Goal: Contribute content

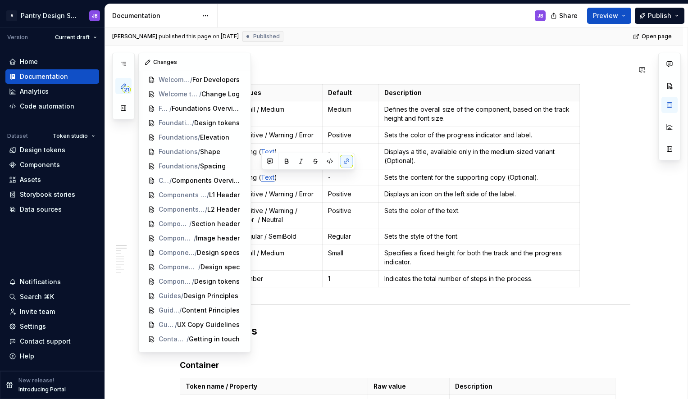
click at [169, 62] on div "Changes" at bounding box center [195, 62] width 112 height 18
click at [182, 62] on div "Changes" at bounding box center [195, 62] width 112 height 18
click at [172, 60] on div "Changes" at bounding box center [195, 62] width 112 height 18
click at [126, 104] on button "button" at bounding box center [123, 108] width 16 height 16
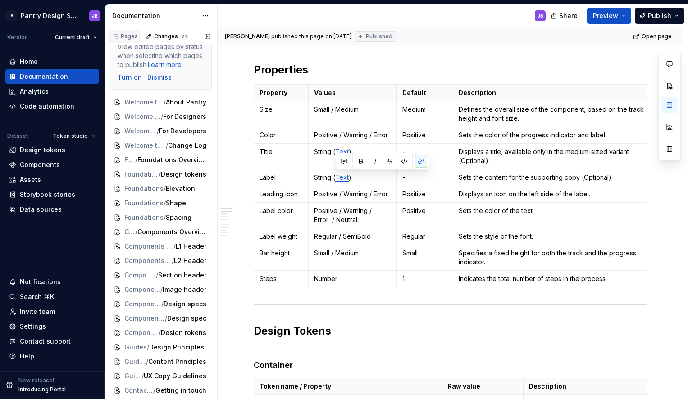
click at [134, 35] on div "Pages" at bounding box center [125, 36] width 26 height 7
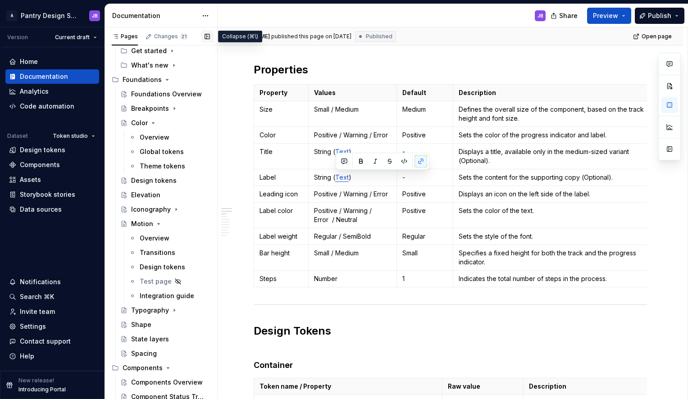
click at [210, 37] on button "button" at bounding box center [207, 36] width 13 height 13
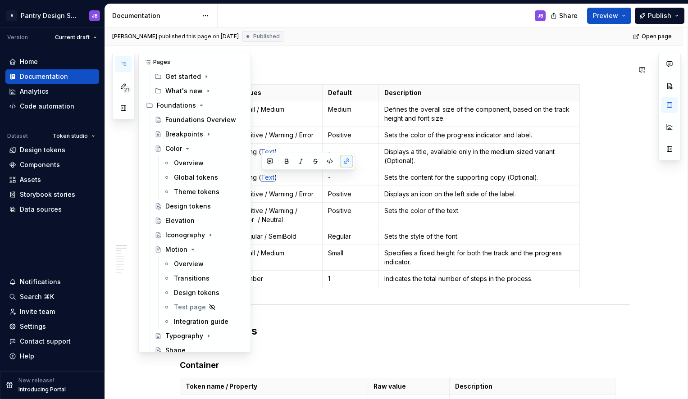
click at [125, 63] on icon "button" at bounding box center [123, 63] width 7 height 7
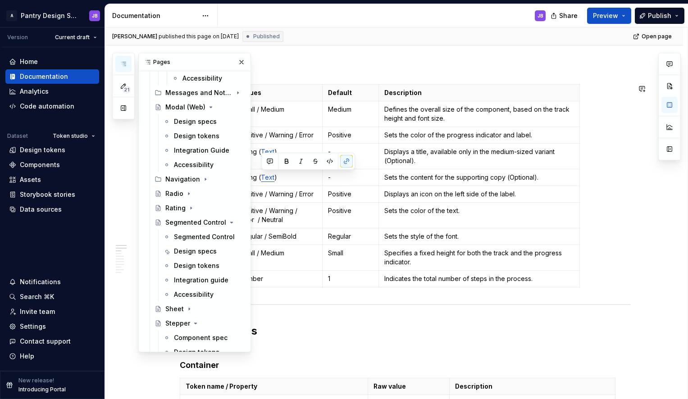
scroll to position [1108, 0]
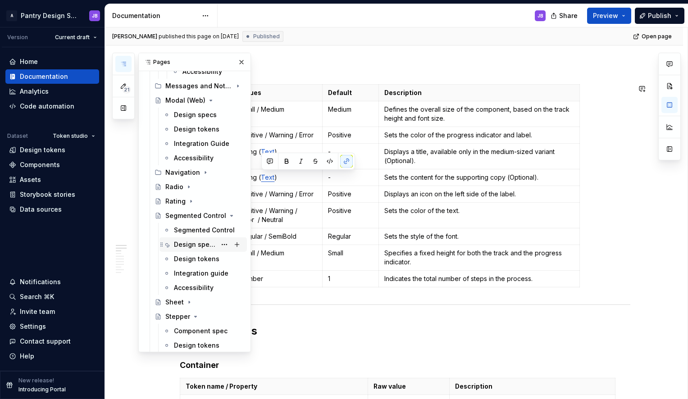
click at [184, 243] on div "Design specs" at bounding box center [195, 244] width 42 height 9
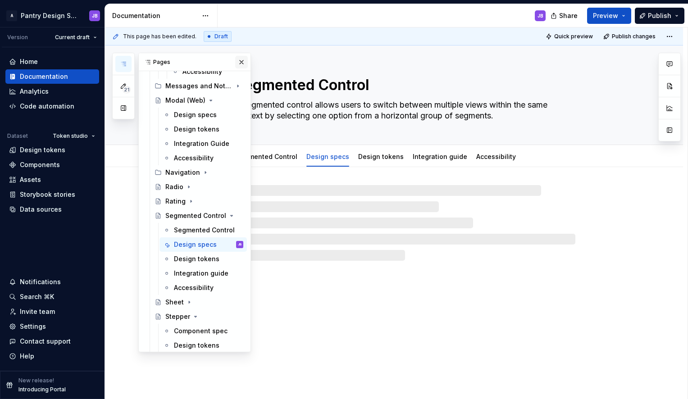
click at [237, 62] on button "button" at bounding box center [241, 62] width 13 height 13
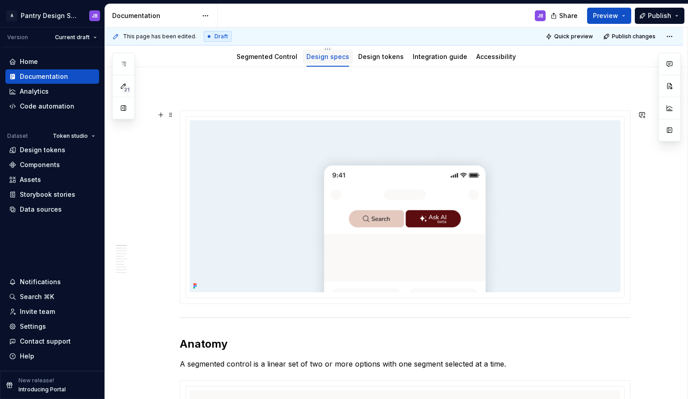
scroll to position [82, 0]
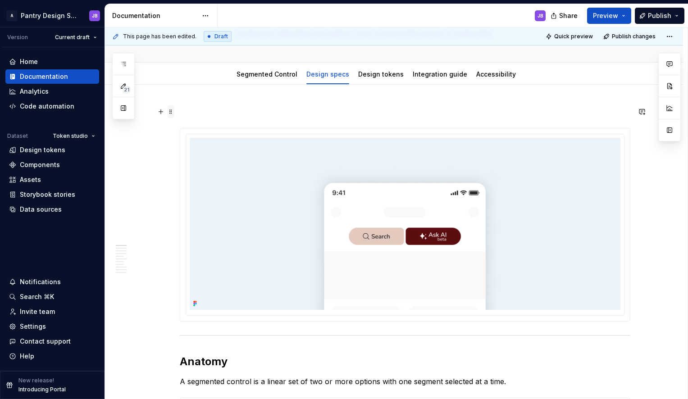
click at [171, 111] on span at bounding box center [170, 111] width 7 height 13
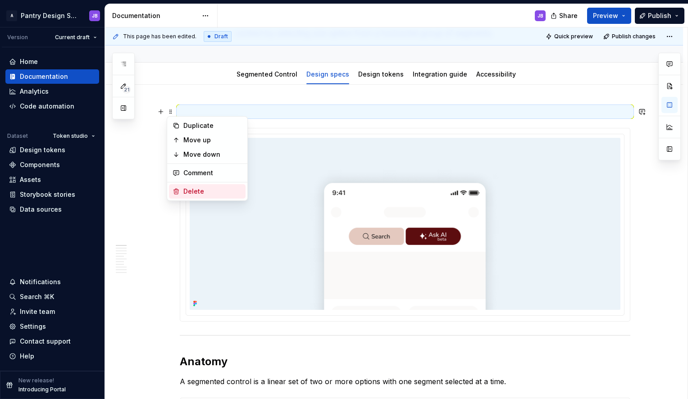
click at [195, 187] on div "Delete" at bounding box center [212, 191] width 59 height 9
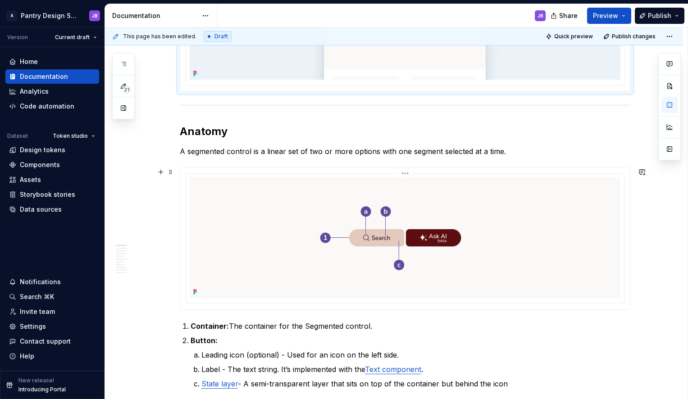
scroll to position [301, 0]
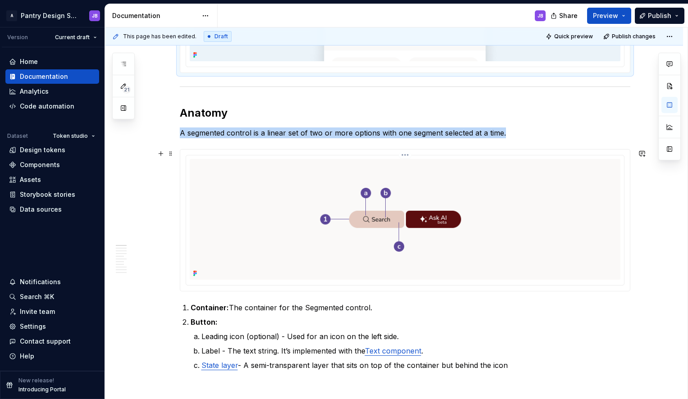
click at [330, 182] on img "To enrich screen reader interactions, please activate Accessibility in Grammarl…" at bounding box center [405, 219] width 431 height 121
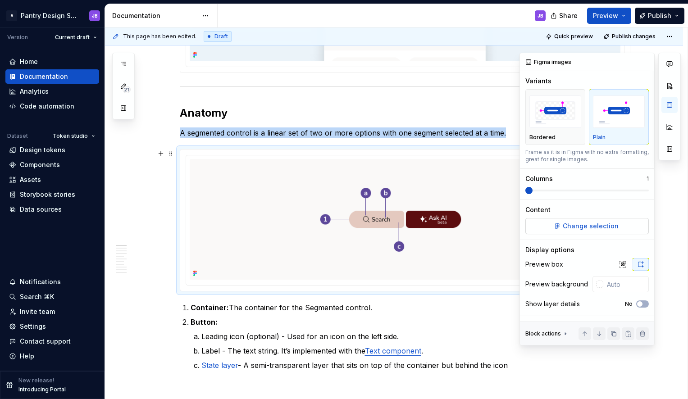
click at [581, 222] on span "Change selection" at bounding box center [591, 226] width 56 height 9
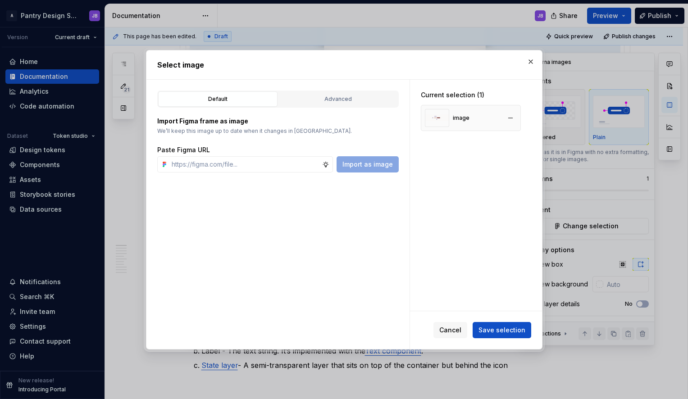
click at [468, 119] on div "image" at bounding box center [461, 117] width 17 height 7
click at [332, 100] on div "Advanced" at bounding box center [338, 99] width 113 height 9
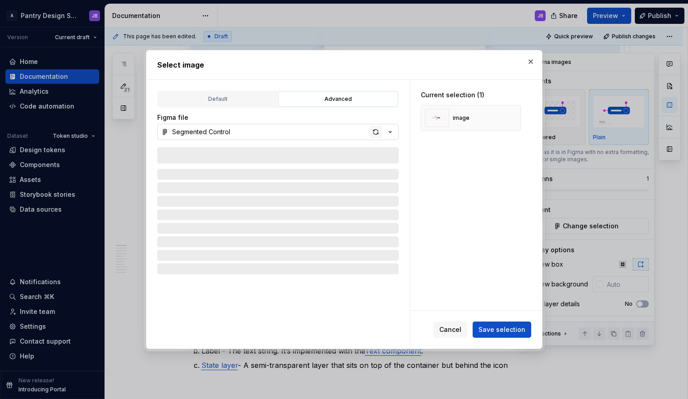
click at [376, 129] on div "button" at bounding box center [376, 132] width 13 height 13
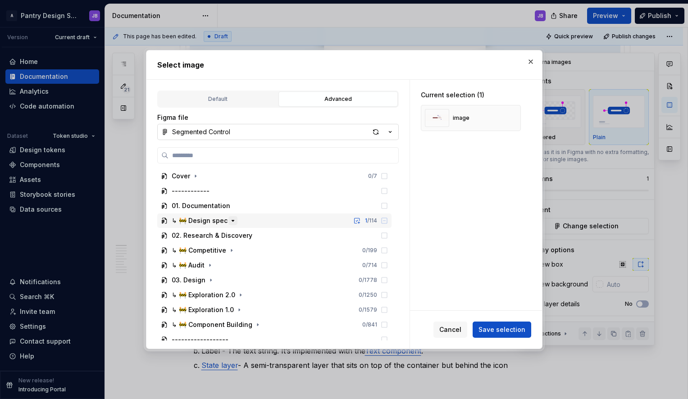
click at [231, 222] on icon "button" at bounding box center [232, 220] width 7 height 7
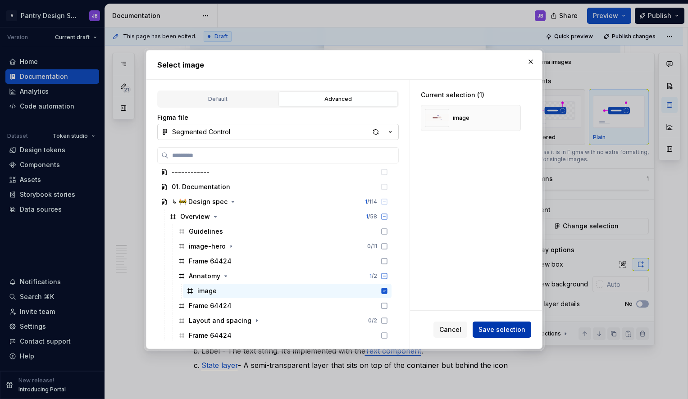
click at [501, 332] on span "Save selection" at bounding box center [502, 329] width 47 height 9
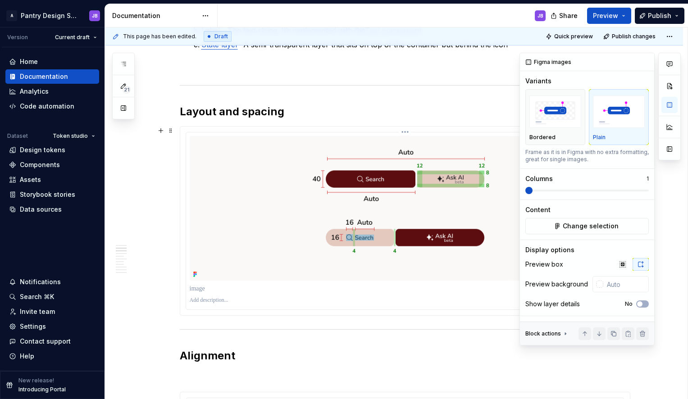
scroll to position [631, 0]
click at [286, 116] on h2 "Layout and spacing" at bounding box center [405, 111] width 451 height 14
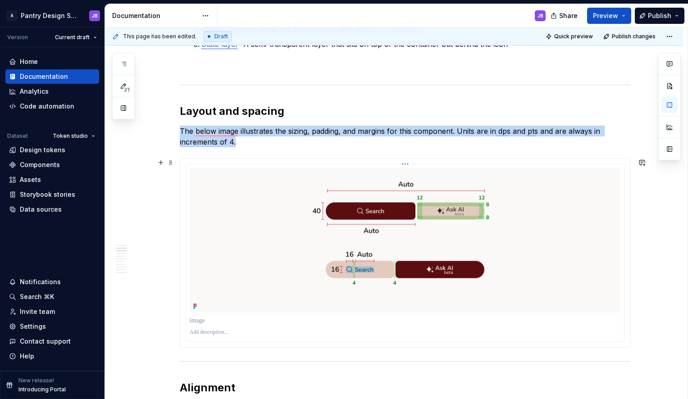
click at [186, 171] on div "To enrich screen reader interactions, please activate Accessibility in Grammarl…" at bounding box center [405, 253] width 439 height 178
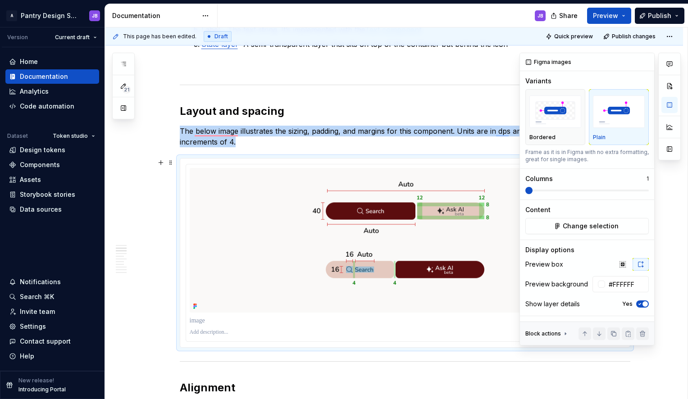
click at [641, 305] on icon "button" at bounding box center [639, 304] width 7 height 5
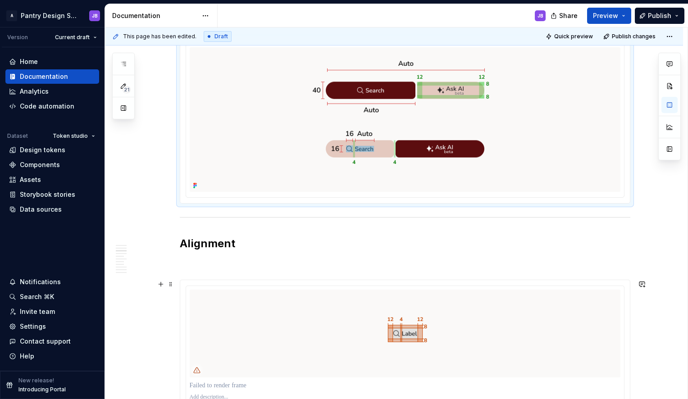
scroll to position [764, 0]
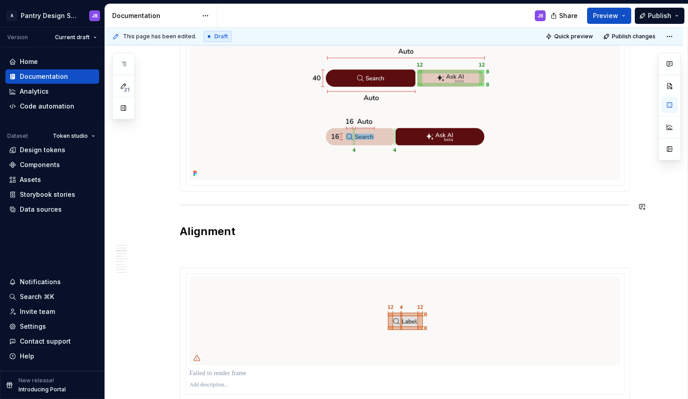
click at [200, 254] on p "To enrich screen reader interactions, please activate Accessibility in Grammarl…" at bounding box center [405, 251] width 451 height 11
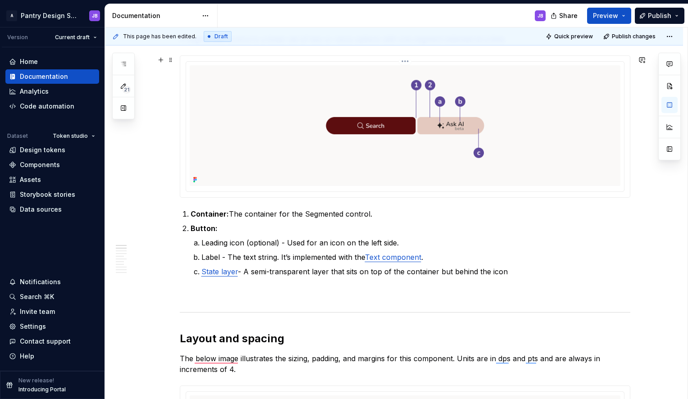
scroll to position [292, 0]
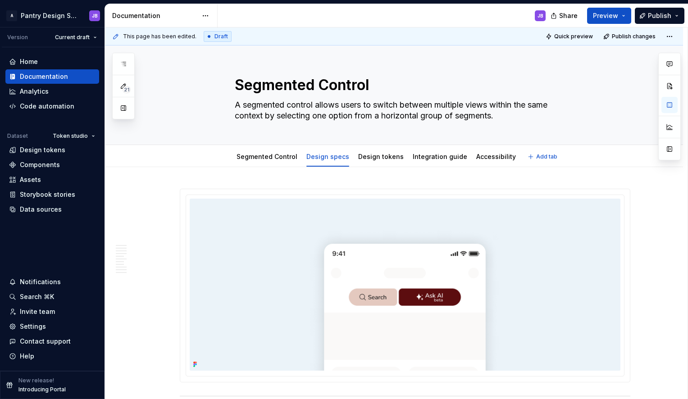
type textarea "*"
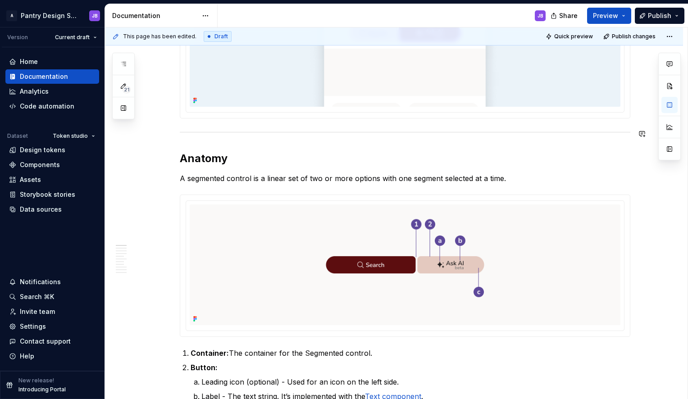
scroll to position [297, 0]
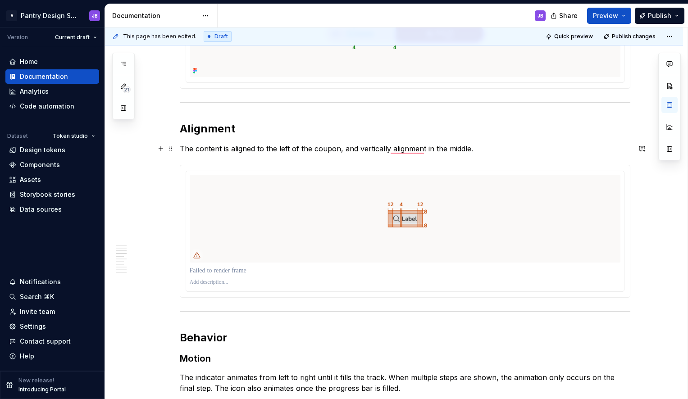
click at [285, 150] on p "The content is aligned to the left of the coupon, and vertically alignment in t…" at bounding box center [405, 148] width 451 height 11
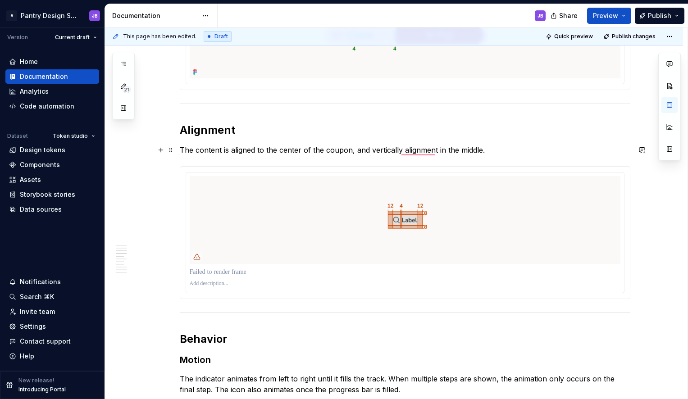
click at [335, 149] on p "The content is aligned to the center of the coupon, and vertically alignment in…" at bounding box center [405, 150] width 451 height 11
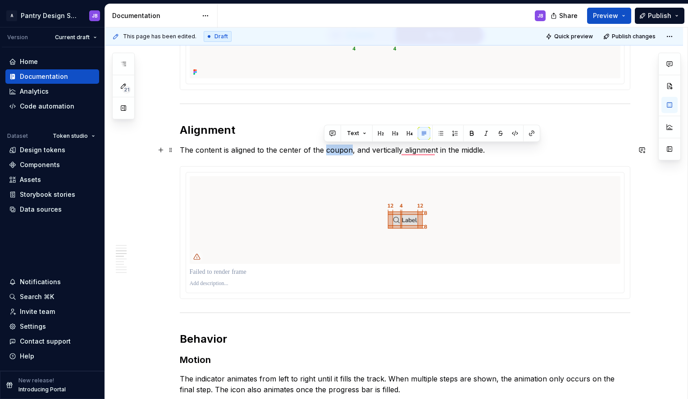
click at [335, 149] on p "The content is aligned to the center of the coupon, and vertically alignment in…" at bounding box center [405, 150] width 451 height 11
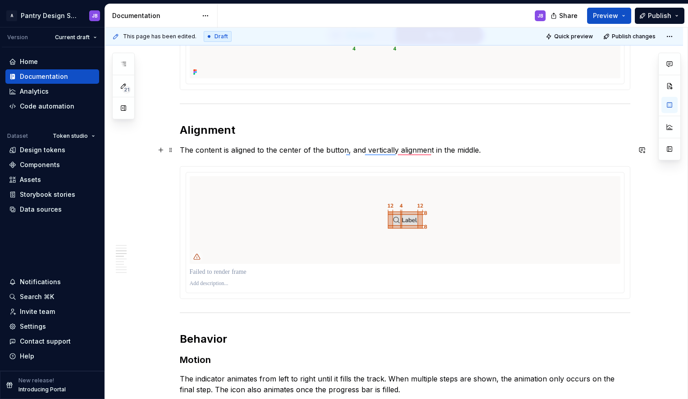
click at [327, 151] on p "The content is aligned to the center of the button, and vertically alignment in…" at bounding box center [405, 150] width 451 height 11
click at [326, 151] on p "The content is aligned to the center of the button, and vertically alignment in…" at bounding box center [405, 150] width 451 height 11
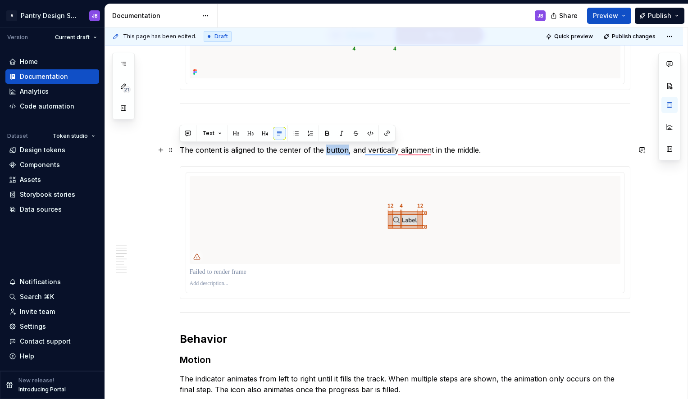
click at [329, 150] on p "The content is aligned to the center of the button, and vertically alignment in…" at bounding box center [405, 150] width 451 height 11
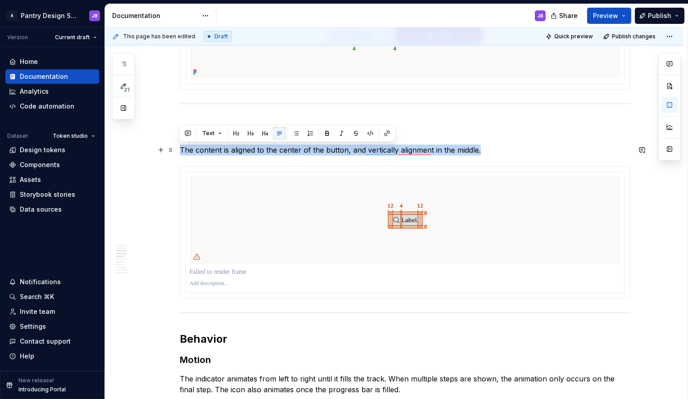
click at [329, 150] on p "The content is aligned to the center of the button, and vertically alignment in…" at bounding box center [405, 150] width 451 height 11
drag, startPoint x: 483, startPoint y: 150, endPoint x: 179, endPoint y: 152, distance: 304.3
click at [180, 152] on p "The content is aligned to the center of the button, and vertically alignment in…" at bounding box center [405, 150] width 451 height 11
copy p "The content is aligned to the center of the button, and vertically alignment in…"
click at [248, 152] on p "The content is aligned to the center of the button, and vertically alignment in…" at bounding box center [405, 150] width 451 height 11
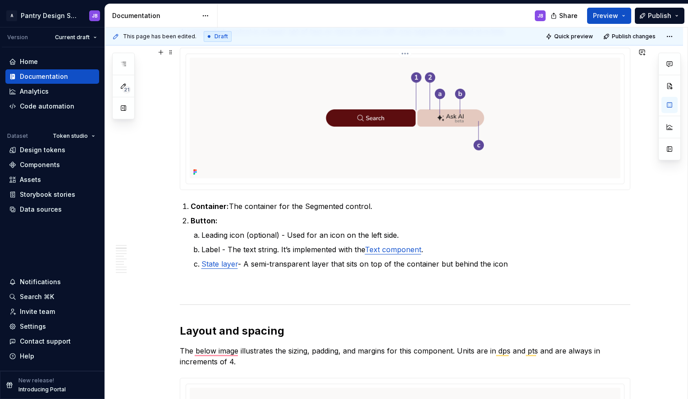
scroll to position [408, 0]
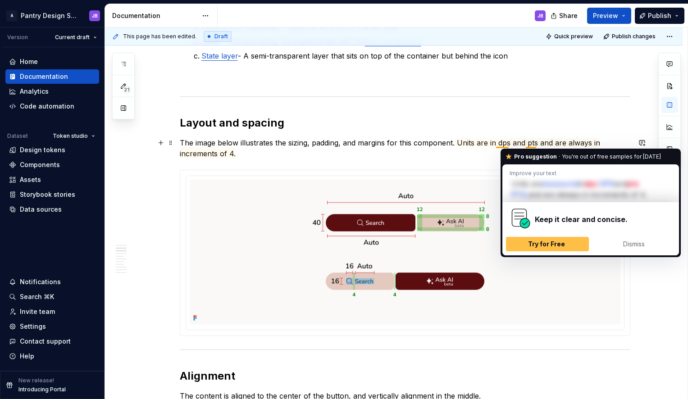
click at [530, 147] on p "The image below illustrates the sizing, padding, and margins for this component…" at bounding box center [405, 148] width 451 height 22
click at [534, 142] on p "The image below illustrates the sizing, padding, and margins for this component…" at bounding box center [405, 148] width 451 height 22
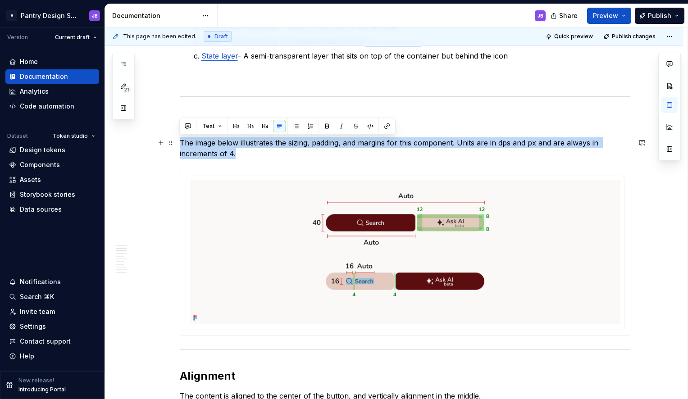
drag, startPoint x: 180, startPoint y: 142, endPoint x: 252, endPoint y: 159, distance: 73.7
copy p "The image below illustrates the sizing, padding, and margins for this component…"
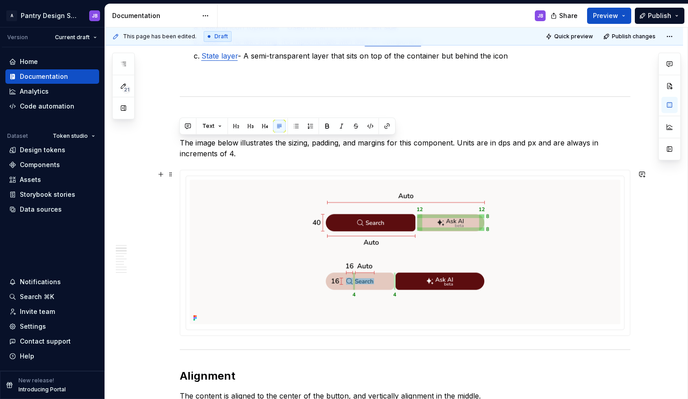
click at [626, 237] on div "To enrich screen reader interactions, please activate Accessibility in Grammarl…" at bounding box center [405, 252] width 450 height 165
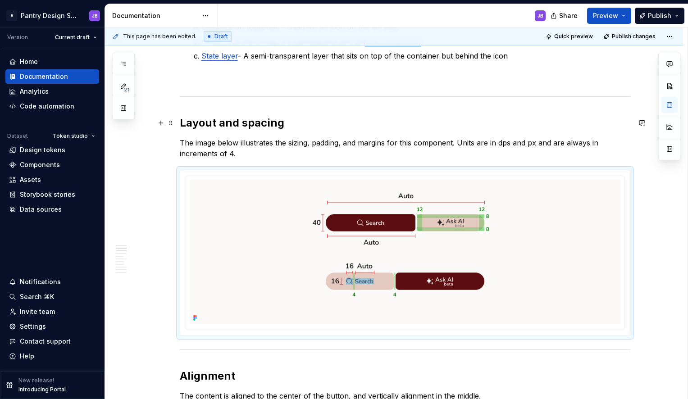
click at [216, 125] on h2 "Layout and spacing" at bounding box center [405, 123] width 451 height 14
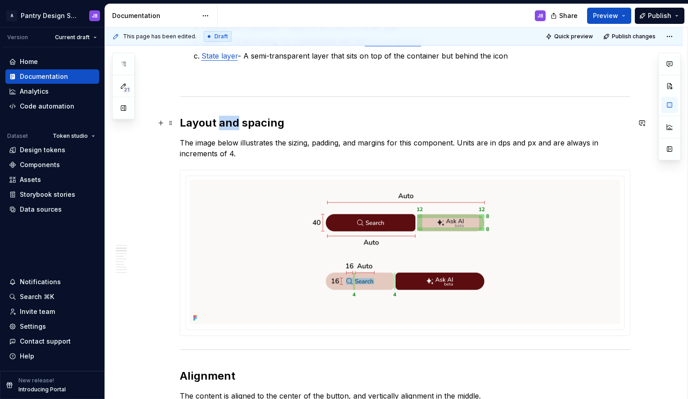
click at [216, 125] on h2 "Layout and spacing" at bounding box center [405, 123] width 451 height 14
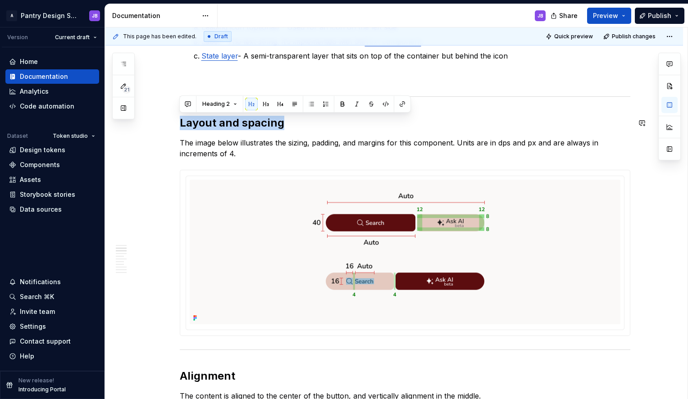
copy h2 "Layout and spacing"
click at [421, 153] on p "The image below illustrates the sizing, padding, and margins for this component…" at bounding box center [405, 148] width 451 height 22
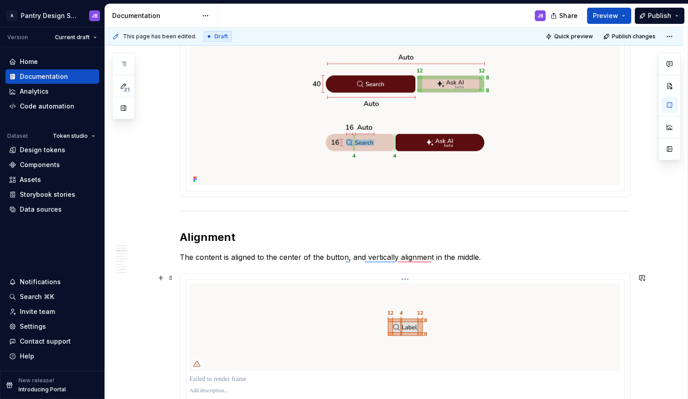
scroll to position [805, 0]
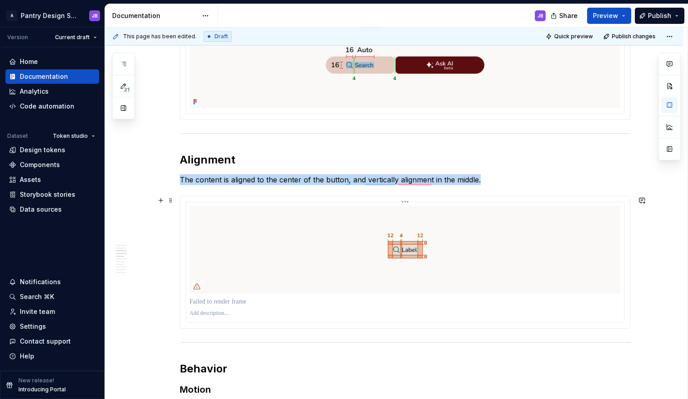
click at [205, 284] on img "To enrich screen reader interactions, please activate Accessibility in Grammarl…" at bounding box center [405, 250] width 431 height 88
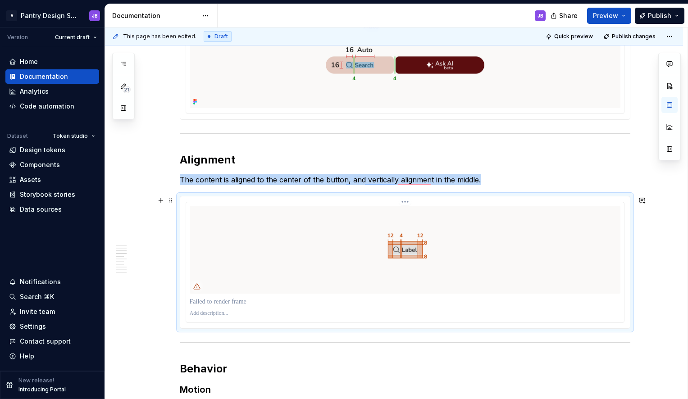
click at [195, 233] on img "To enrich screen reader interactions, please activate Accessibility in Grammarl…" at bounding box center [405, 250] width 431 height 88
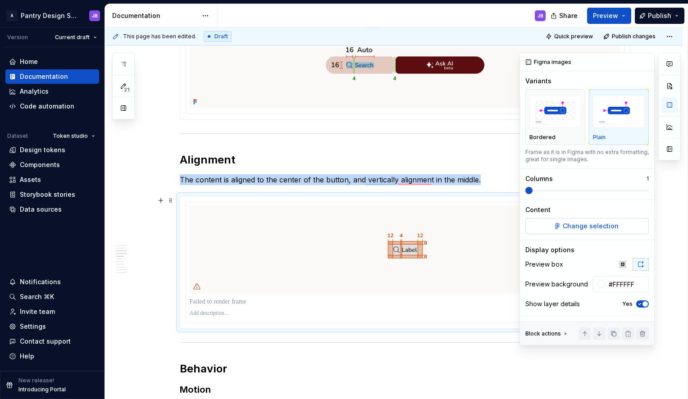
click at [603, 228] on span "Change selection" at bounding box center [591, 226] width 56 height 9
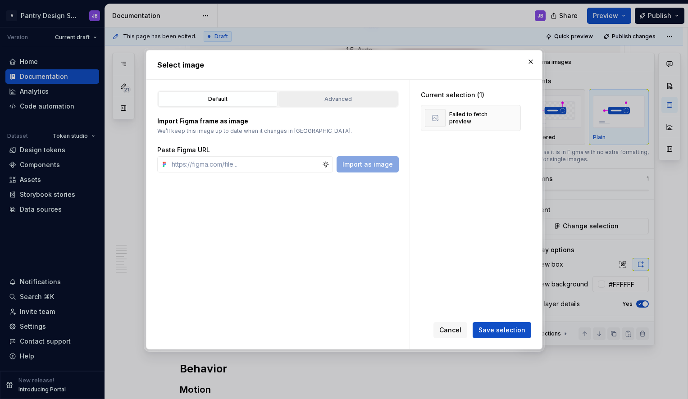
click at [312, 96] on div "Advanced" at bounding box center [338, 99] width 113 height 9
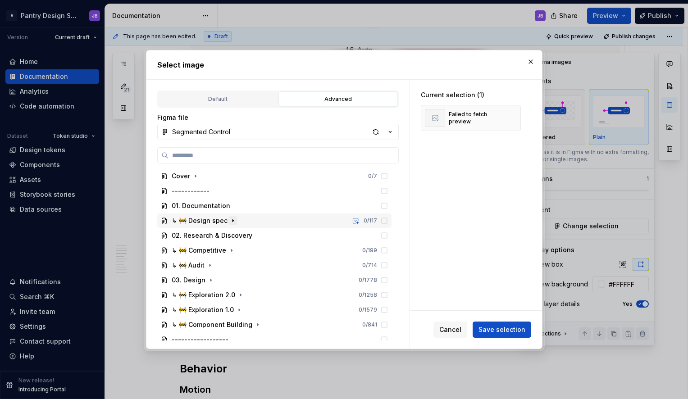
click at [233, 221] on icon "button" at bounding box center [232, 220] width 7 height 7
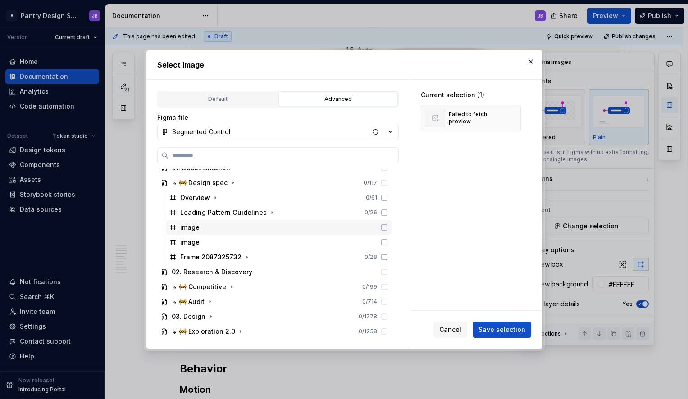
scroll to position [41, 0]
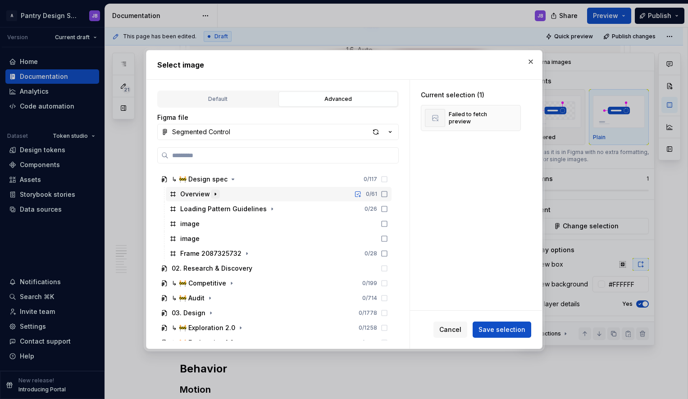
click at [215, 196] on icon "button" at bounding box center [215, 194] width 7 height 7
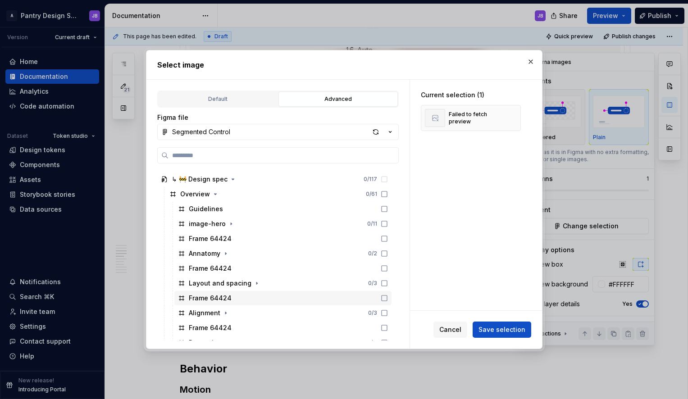
scroll to position [47, 0]
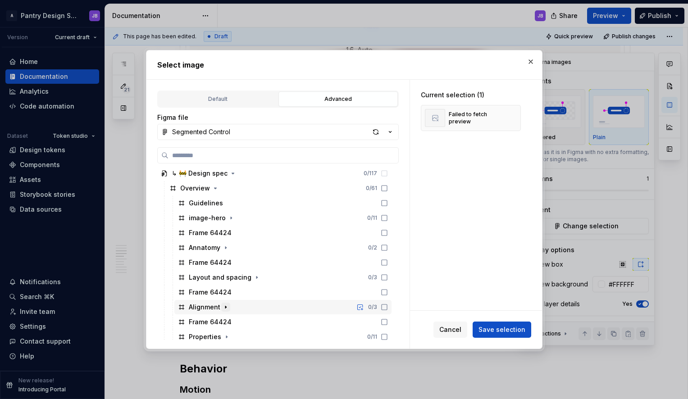
click at [225, 307] on icon "button" at bounding box center [225, 307] width 7 height 7
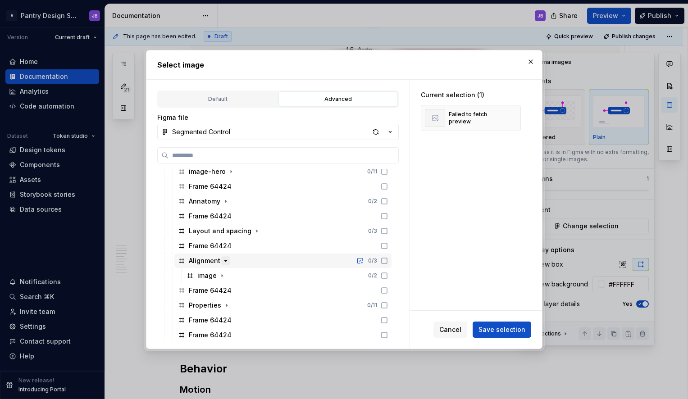
scroll to position [96, 0]
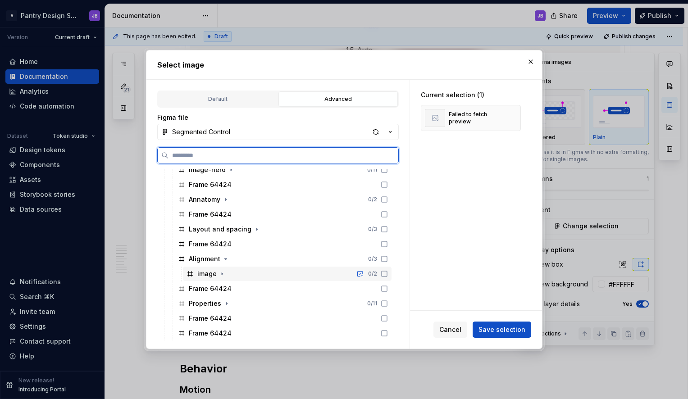
click at [384, 272] on icon at bounding box center [384, 273] width 7 height 7
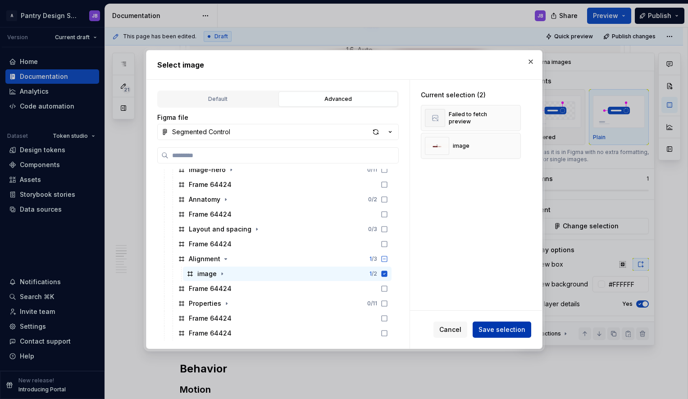
click at [507, 325] on button "Save selection" at bounding box center [502, 330] width 59 height 16
click at [509, 118] on button "button" at bounding box center [510, 118] width 13 height 13
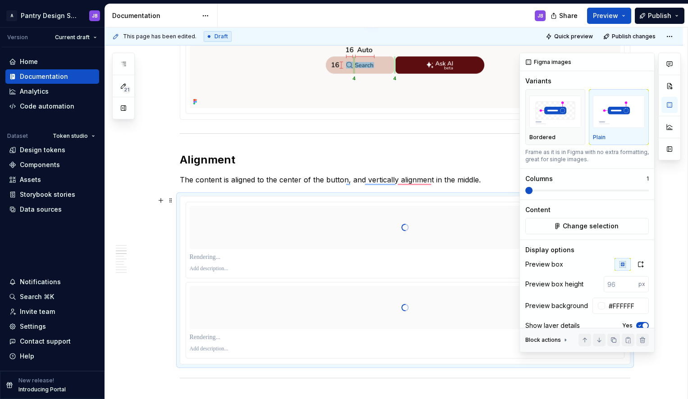
scroll to position [17, 0]
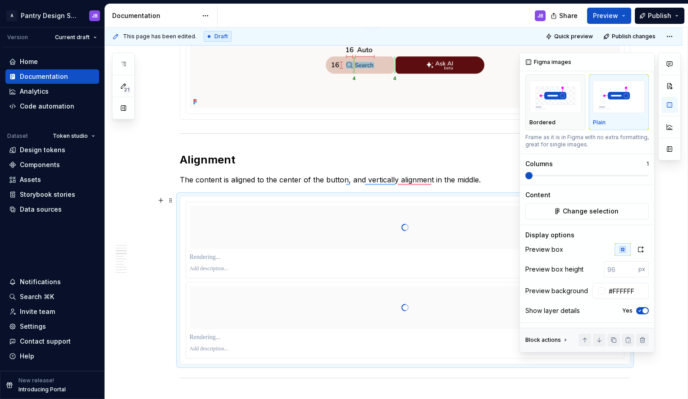
click at [636, 310] on icon "button" at bounding box center [639, 310] width 7 height 5
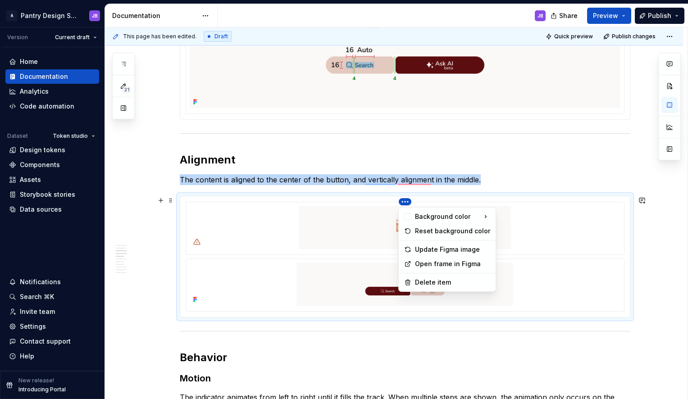
click at [405, 203] on html "A Pantry Design System JB Version Current draft Home Documentation Analytics Co…" at bounding box center [344, 199] width 688 height 399
click at [434, 280] on div "Delete item" at bounding box center [452, 282] width 75 height 9
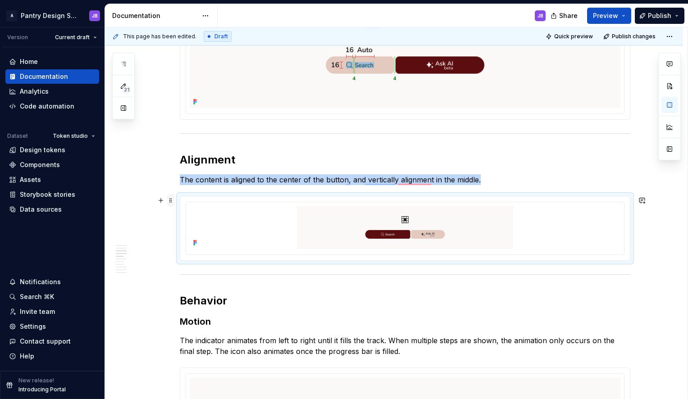
click at [172, 201] on span at bounding box center [170, 200] width 7 height 13
click at [560, 202] on div "To enrich screen reader interactions, please activate Accessibility in Grammarl…" at bounding box center [405, 228] width 439 height 53
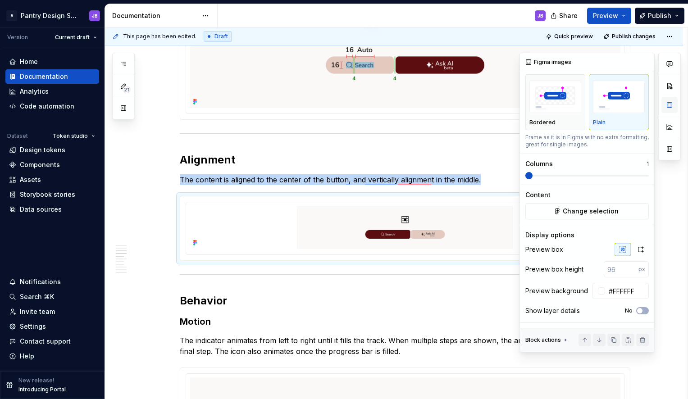
scroll to position [0, 0]
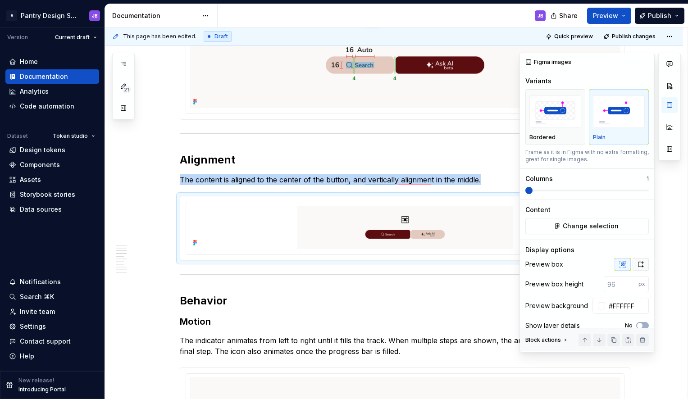
click at [637, 266] on icon "button" at bounding box center [640, 264] width 7 height 7
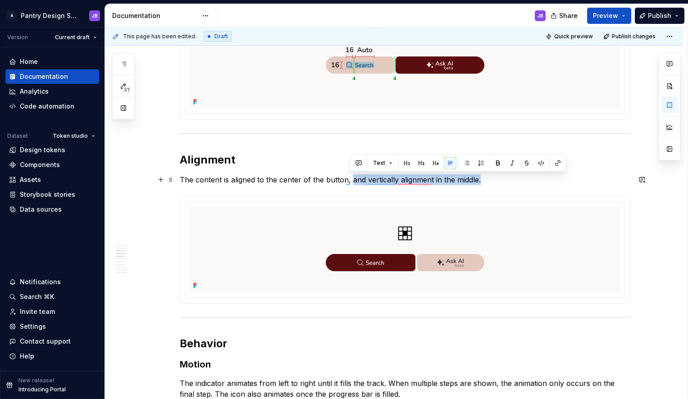
drag, startPoint x: 350, startPoint y: 180, endPoint x: 480, endPoint y: 183, distance: 129.9
click at [480, 183] on p "The content is aligned to the center of the button, and vertically alignment in…" at bounding box center [405, 179] width 451 height 11
copy p "and vertically alignment in the middle."
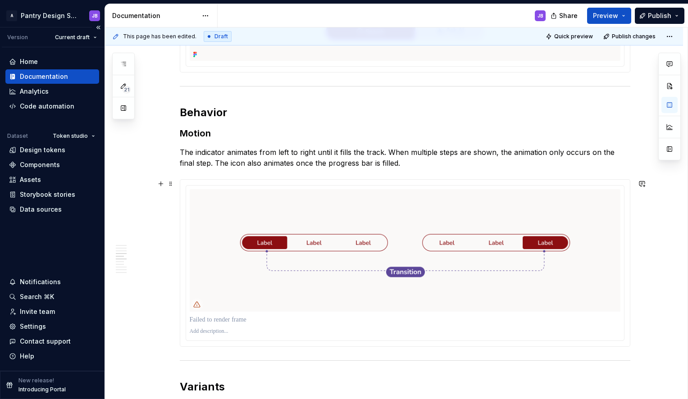
scroll to position [1069, 0]
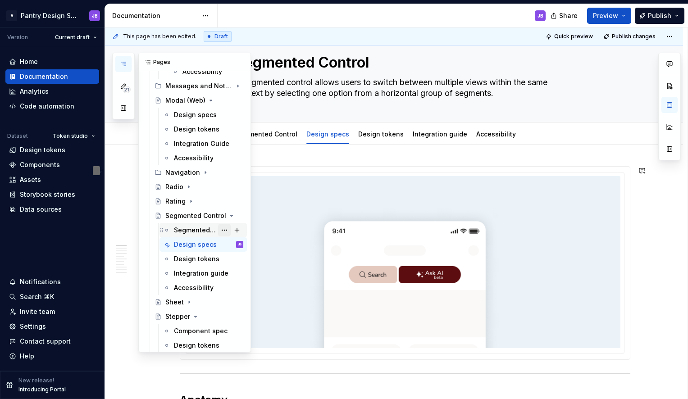
click at [219, 230] on button "Page tree" at bounding box center [224, 230] width 13 height 13
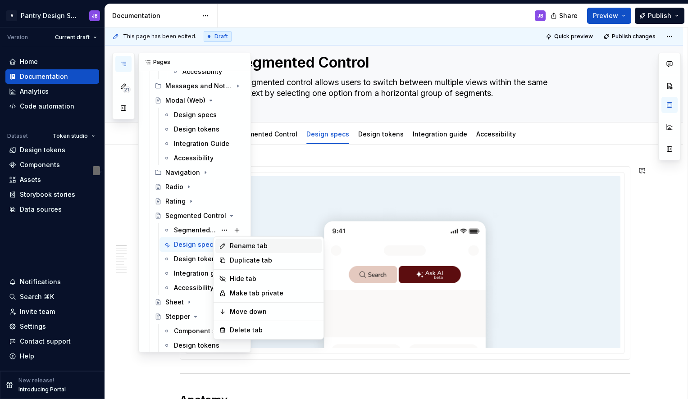
type textarea "*"
click at [242, 245] on div "Rename tab" at bounding box center [274, 246] width 88 height 9
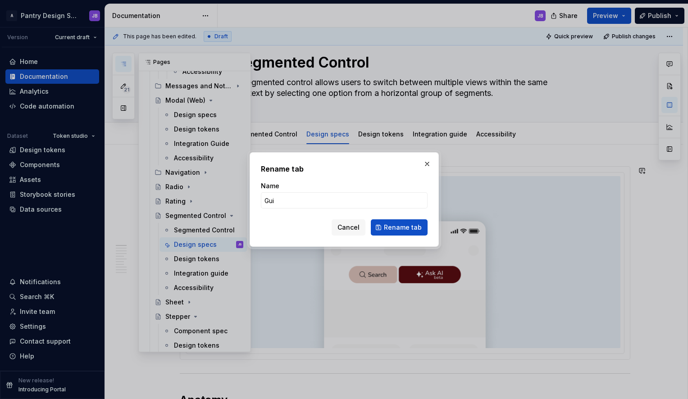
type input "Guidelines"
click at [400, 227] on span "Rename tab" at bounding box center [403, 227] width 38 height 9
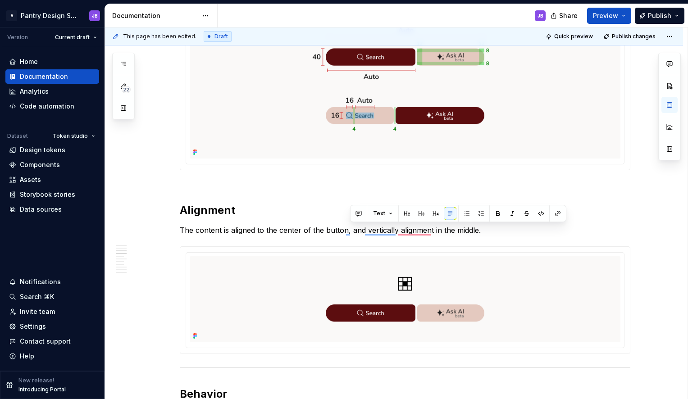
type textarea "*"
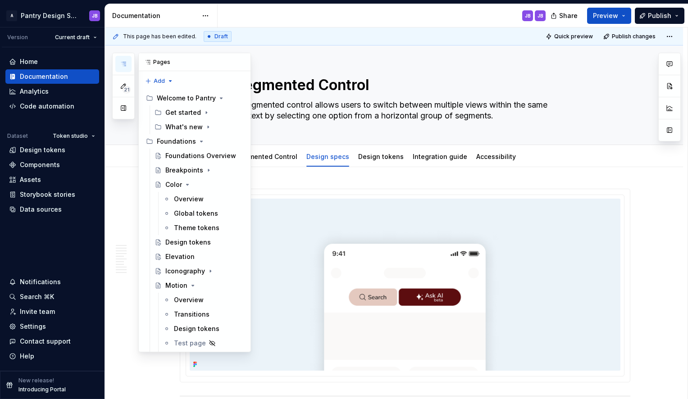
click at [123, 62] on icon "button" at bounding box center [123, 63] width 7 height 7
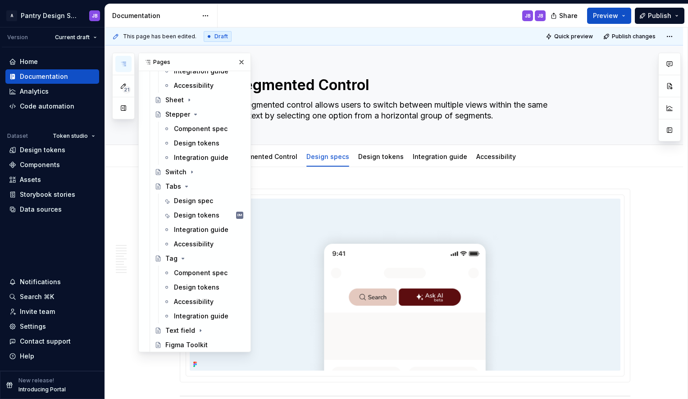
scroll to position [1458, 0]
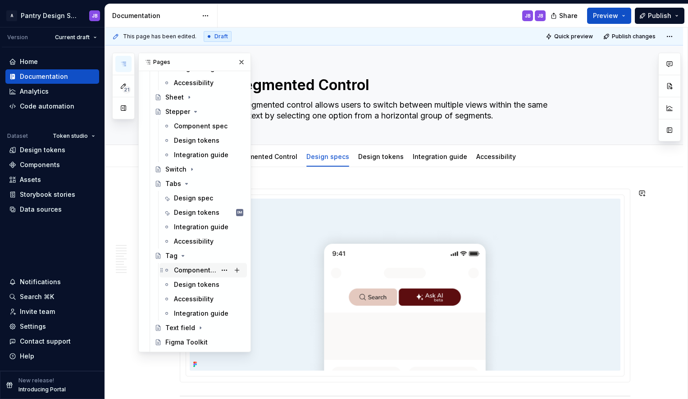
click at [184, 268] on div "Component spec" at bounding box center [195, 270] width 42 height 9
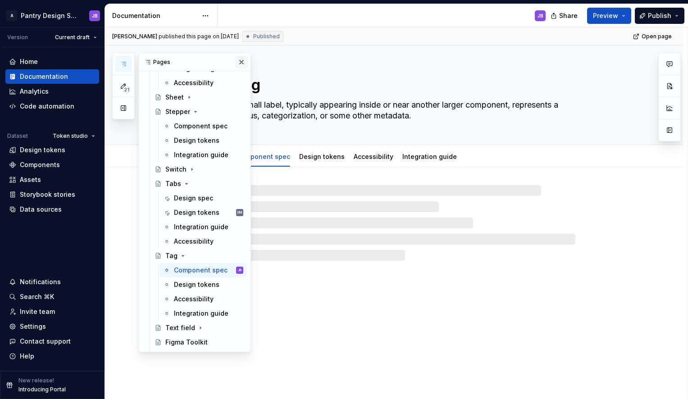
click at [237, 64] on button "button" at bounding box center [241, 62] width 13 height 13
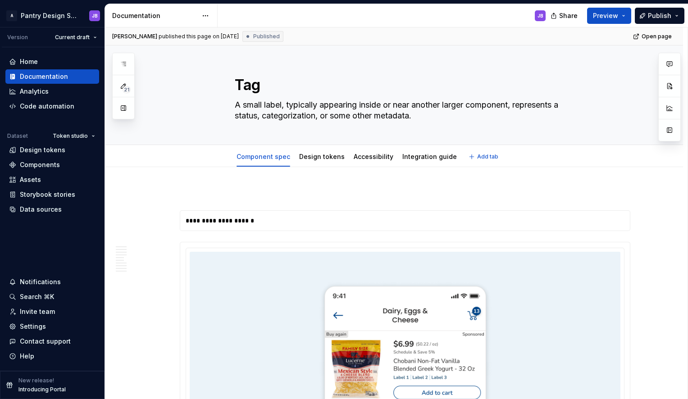
type textarea "*"
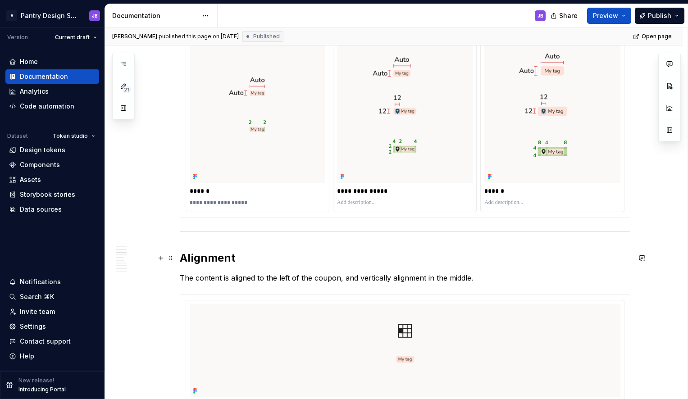
scroll to position [900, 0]
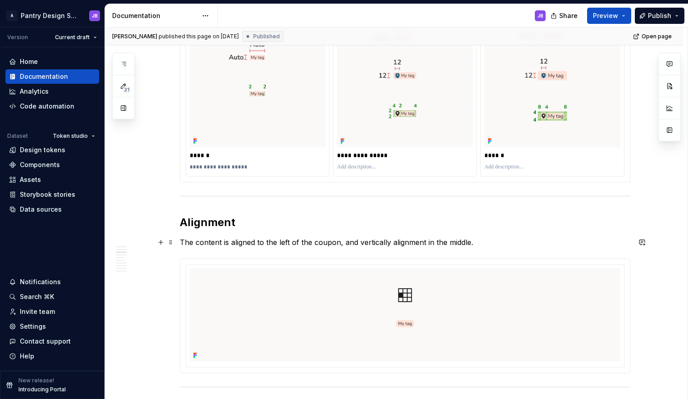
click at [326, 243] on p "The content is aligned to the left of the coupon, and vertically alignment in t…" at bounding box center [405, 242] width 451 height 11
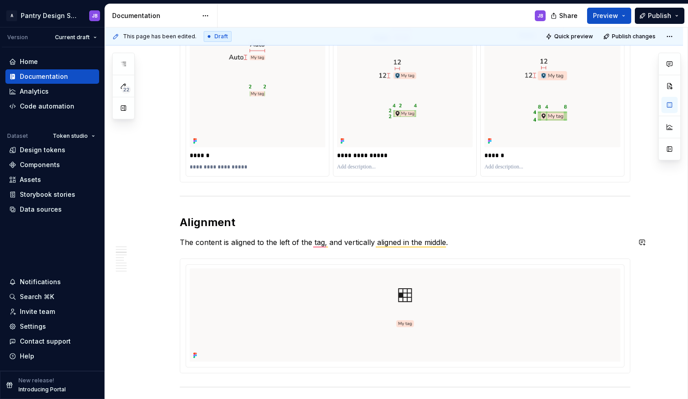
scroll to position [913, 0]
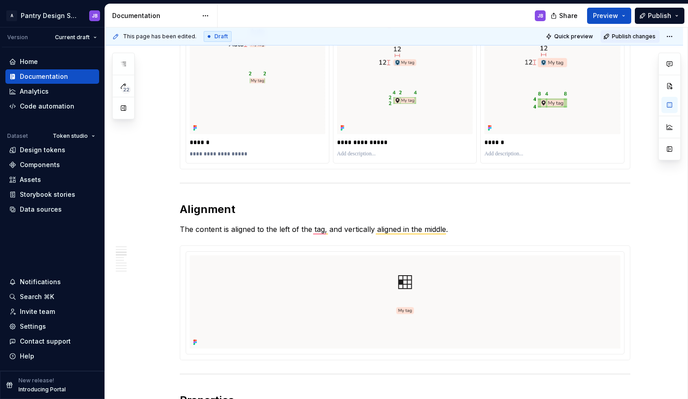
click at [628, 36] on span "Publish changes" at bounding box center [634, 36] width 44 height 7
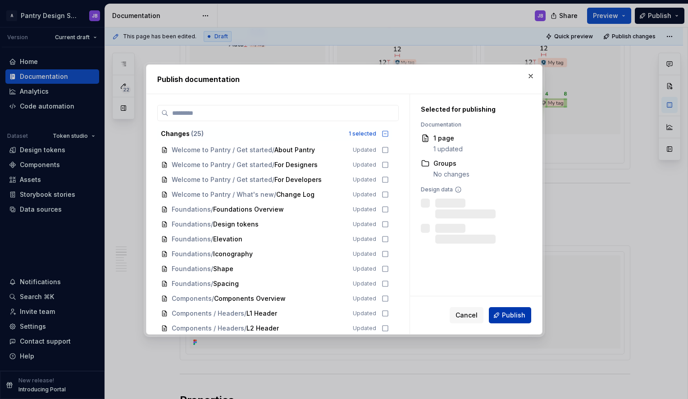
click at [515, 313] on span "Publish" at bounding box center [513, 315] width 23 height 9
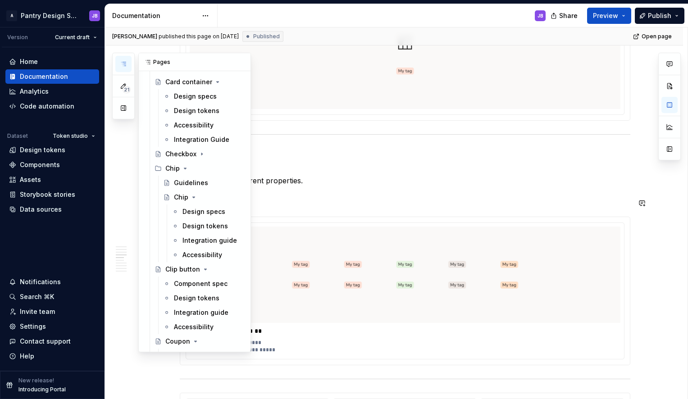
scroll to position [451, 0]
click at [192, 211] on div "Design specs" at bounding box center [200, 210] width 34 height 9
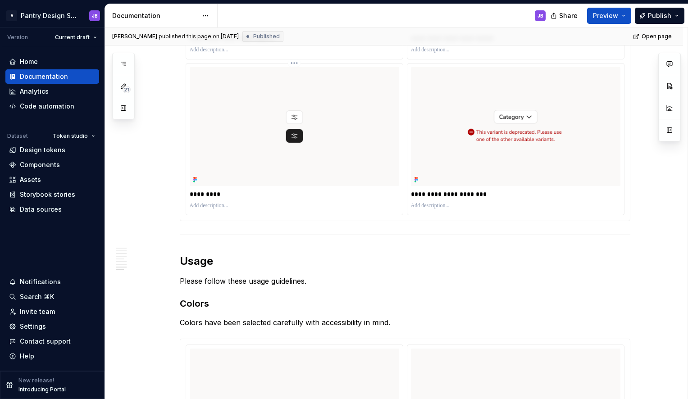
scroll to position [2457, 0]
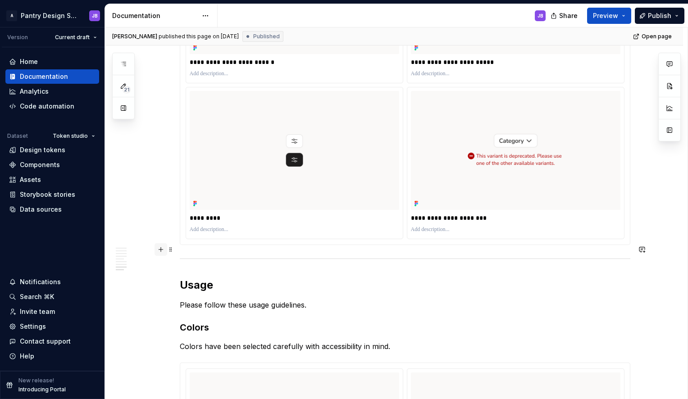
click at [162, 250] on button "button" at bounding box center [161, 249] width 13 height 13
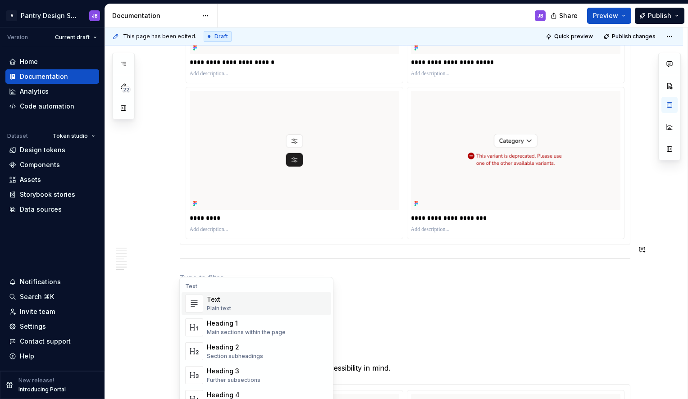
type textarea "*"
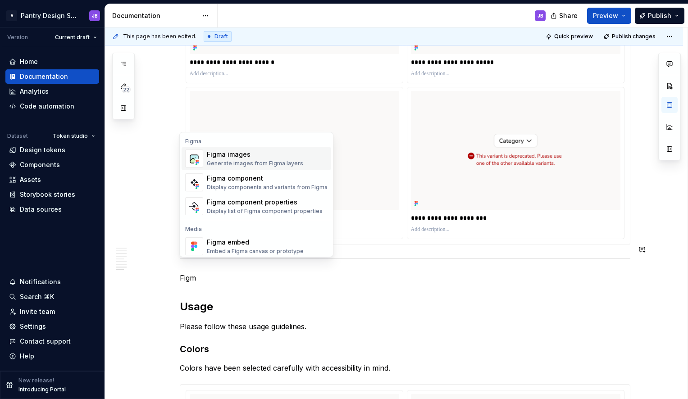
click at [234, 156] on div "Figma images" at bounding box center [255, 154] width 96 height 9
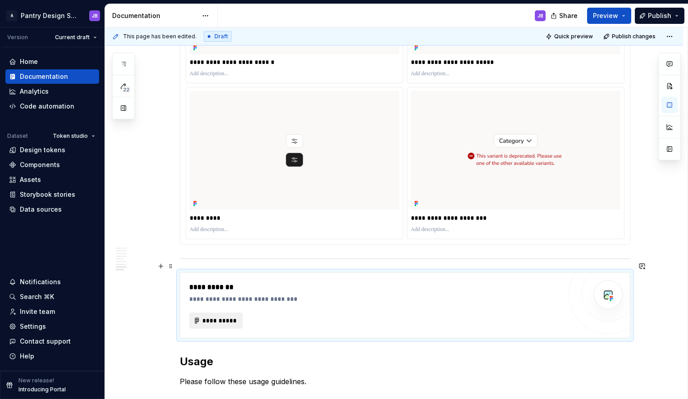
click at [220, 316] on span "**********" at bounding box center [219, 320] width 35 height 9
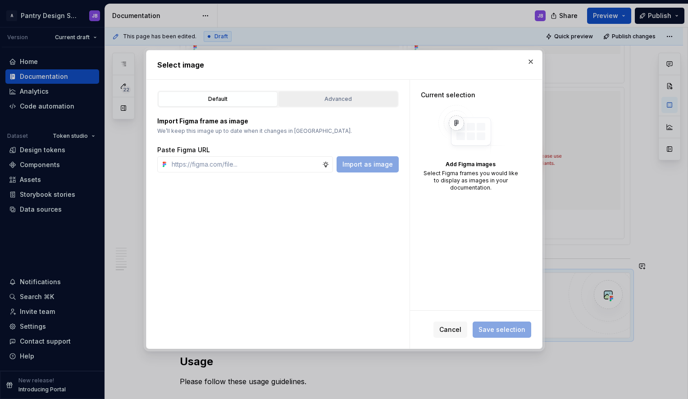
click at [318, 101] on div "Advanced" at bounding box center [338, 99] width 113 height 9
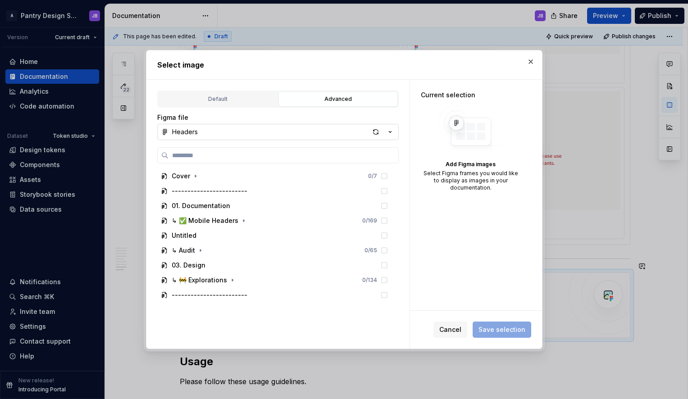
click at [389, 129] on icon "button" at bounding box center [390, 132] width 9 height 9
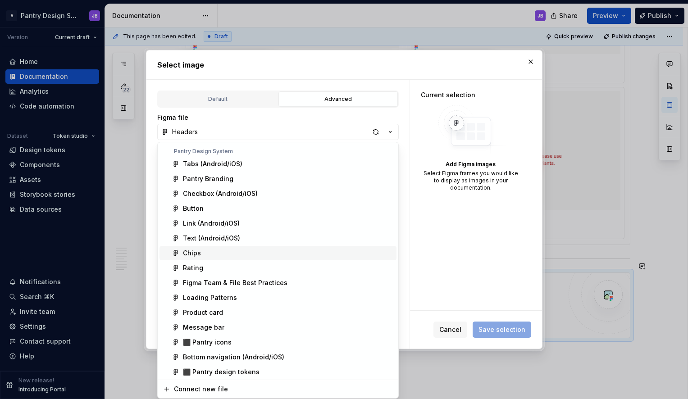
click at [195, 250] on div "Chips" at bounding box center [192, 253] width 18 height 9
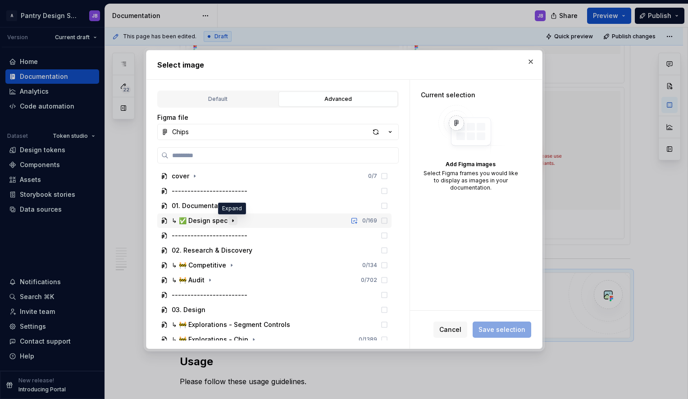
click at [233, 223] on icon "button" at bounding box center [232, 220] width 7 height 7
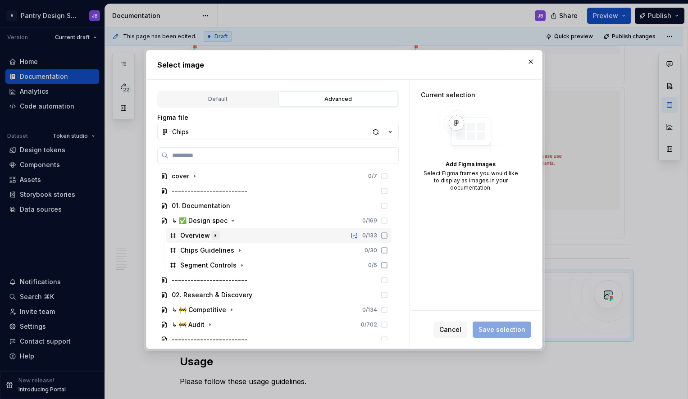
click at [213, 235] on icon "button" at bounding box center [215, 235] width 7 height 7
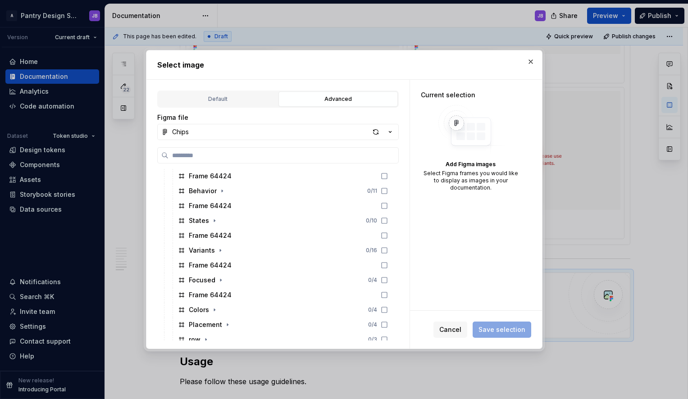
scroll to position [187, 0]
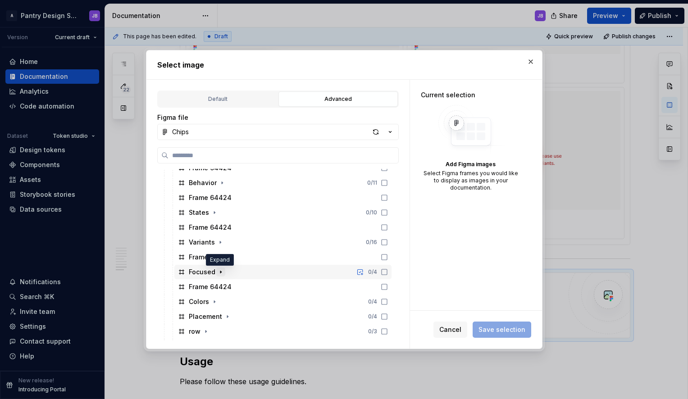
click at [221, 274] on icon "button" at bounding box center [220, 272] width 7 height 7
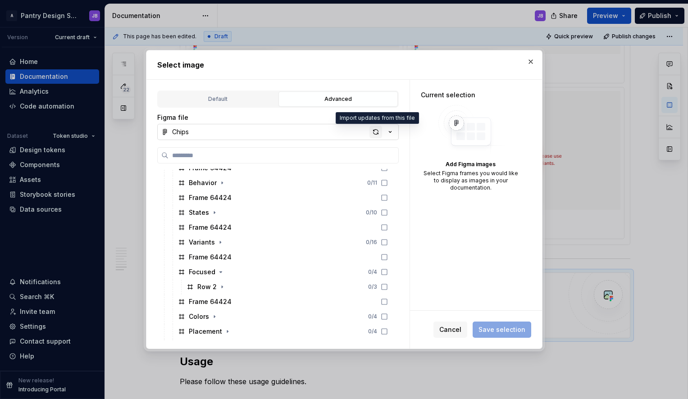
click at [377, 132] on div "button" at bounding box center [376, 132] width 13 height 13
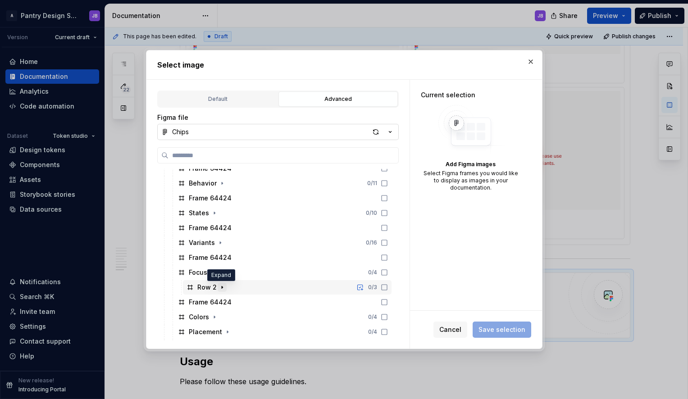
click at [221, 289] on icon "button" at bounding box center [222, 287] width 7 height 7
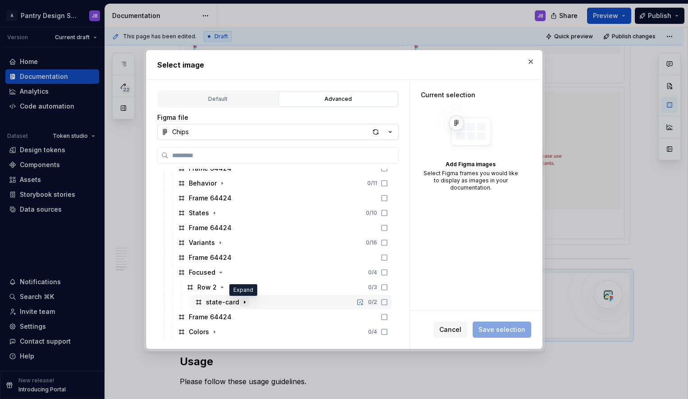
click at [243, 303] on icon "button" at bounding box center [244, 302] width 7 height 7
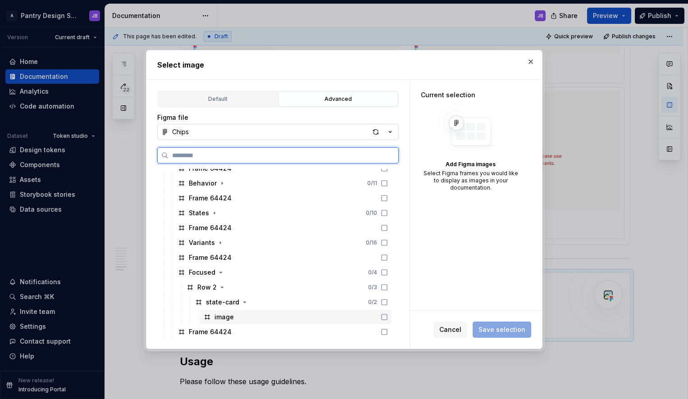
click at [385, 319] on icon at bounding box center [384, 317] width 7 height 7
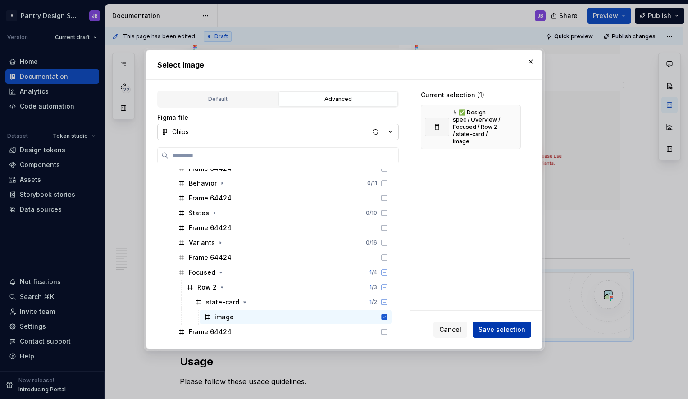
click at [495, 329] on span "Save selection" at bounding box center [502, 329] width 47 height 9
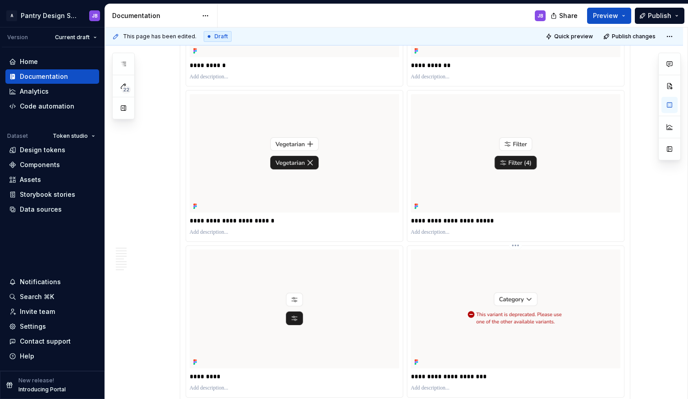
scroll to position [2261, 0]
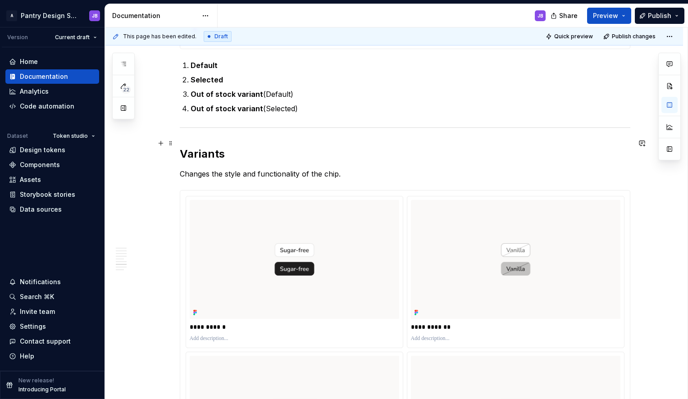
click at [205, 147] on h2 "Variants" at bounding box center [405, 154] width 451 height 14
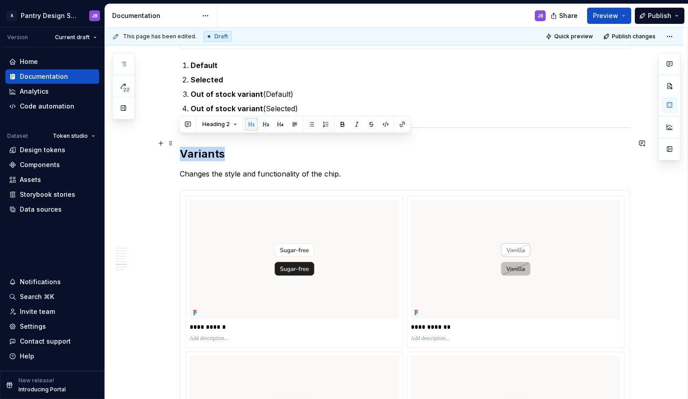
click at [205, 147] on h2 "Variants" at bounding box center [405, 154] width 451 height 14
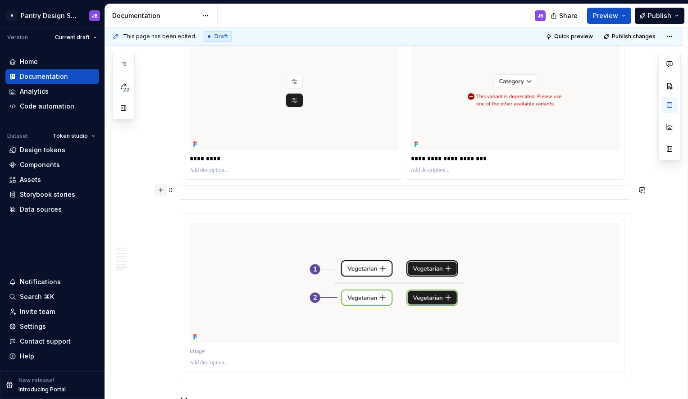
click at [163, 191] on button "button" at bounding box center [161, 190] width 13 height 13
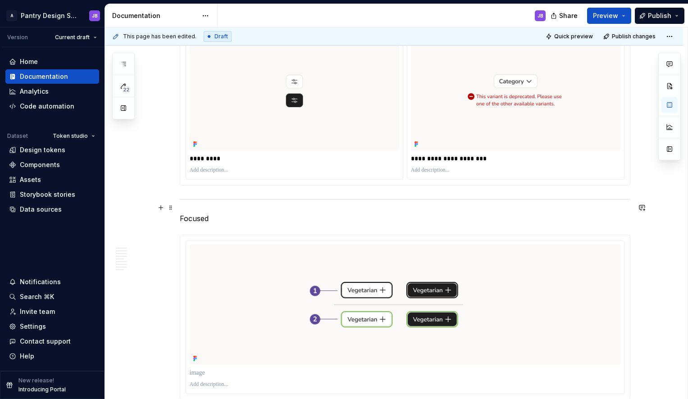
click at [194, 213] on p "Focused" at bounding box center [405, 218] width 451 height 11
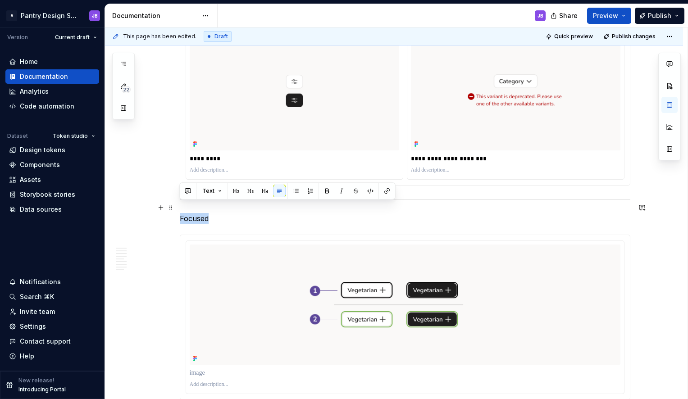
click at [194, 213] on p "Focused" at bounding box center [405, 218] width 451 height 11
click at [252, 192] on button "button" at bounding box center [250, 191] width 13 height 13
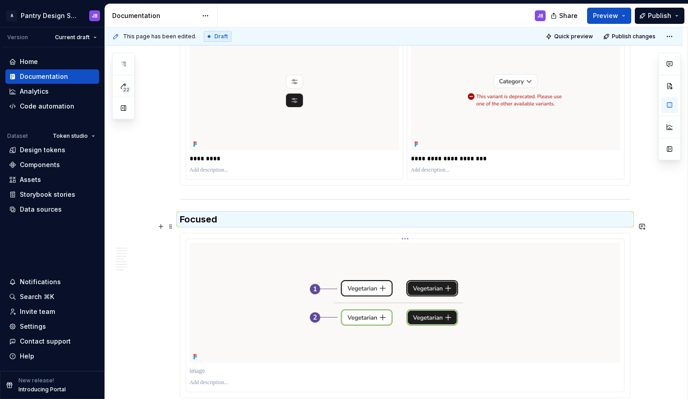
click at [197, 380] on p "To enrich screen reader interactions, please activate Accessibility in Grammarl…" at bounding box center [405, 383] width 431 height 7
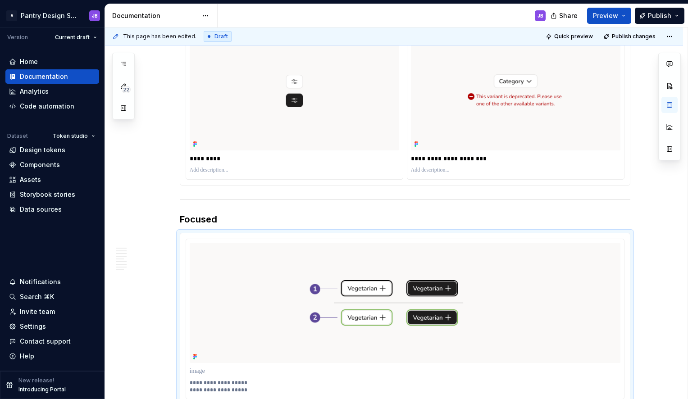
click at [209, 380] on p "**********" at bounding box center [405, 387] width 431 height 14
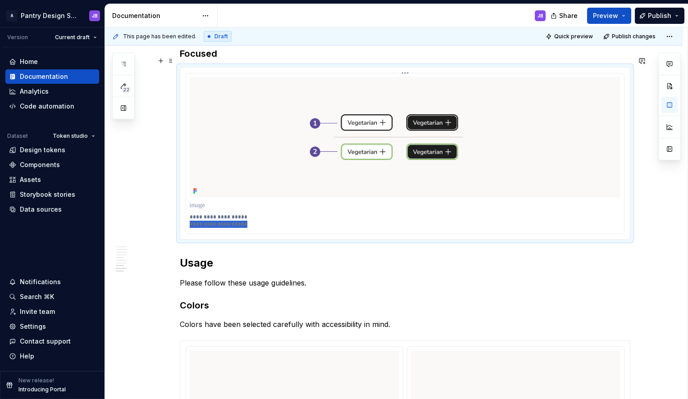
drag, startPoint x: 190, startPoint y: 213, endPoint x: 248, endPoint y: 212, distance: 57.7
click at [248, 214] on p "**********" at bounding box center [405, 221] width 431 height 14
drag, startPoint x: 253, startPoint y: 214, endPoint x: 177, endPoint y: 204, distance: 76.8
click at [180, 204] on div "**********" at bounding box center [405, 153] width 451 height 173
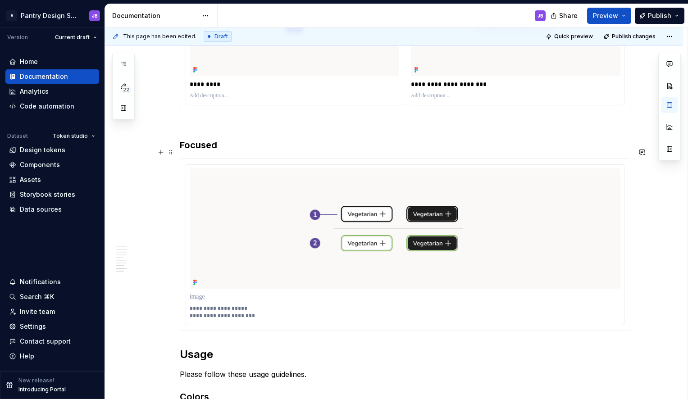
click at [208, 305] on p "**********" at bounding box center [405, 312] width 431 height 14
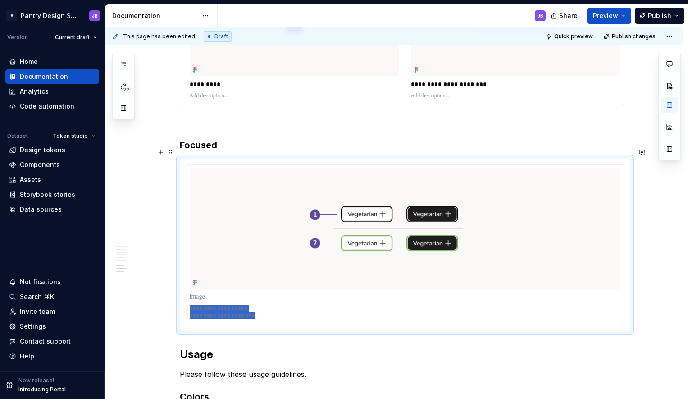
click at [208, 305] on p "**********" at bounding box center [405, 312] width 431 height 14
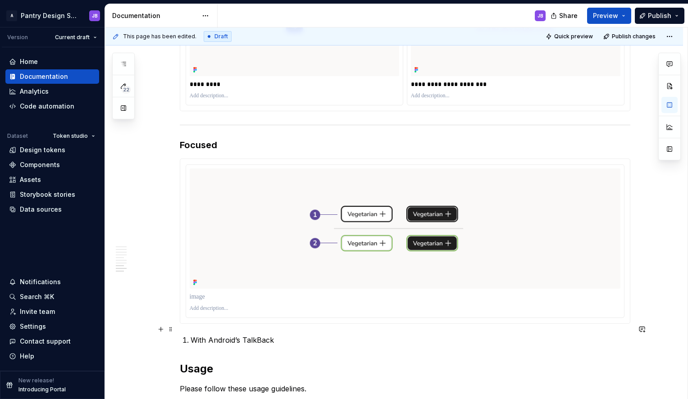
click at [191, 335] on p "With Android’s TalkBack" at bounding box center [411, 340] width 440 height 11
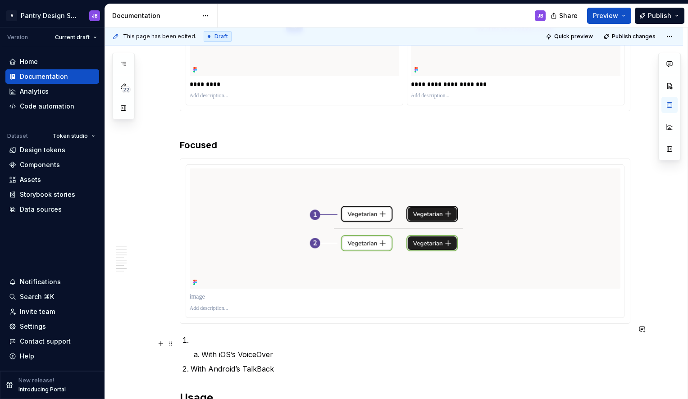
click at [201, 349] on p "With iOS’s VoiceOver" at bounding box center [415, 354] width 429 height 11
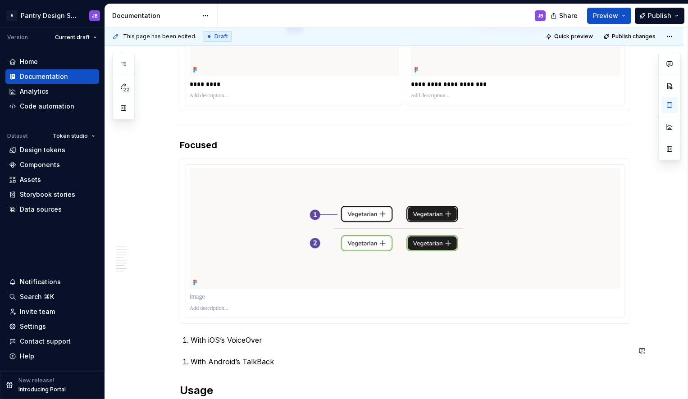
click at [170, 153] on span at bounding box center [170, 152] width 7 height 13
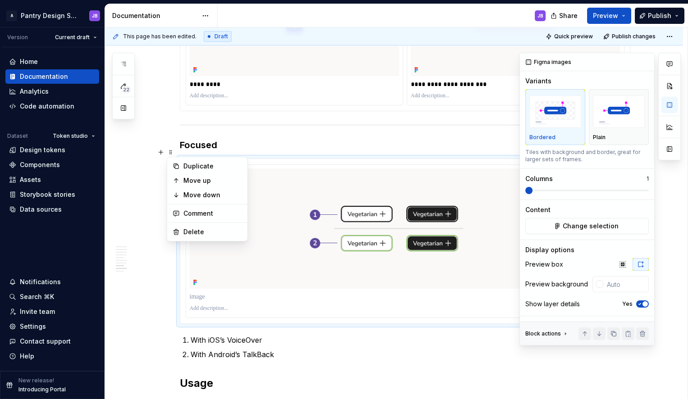
click at [641, 304] on icon "button" at bounding box center [639, 304] width 7 height 5
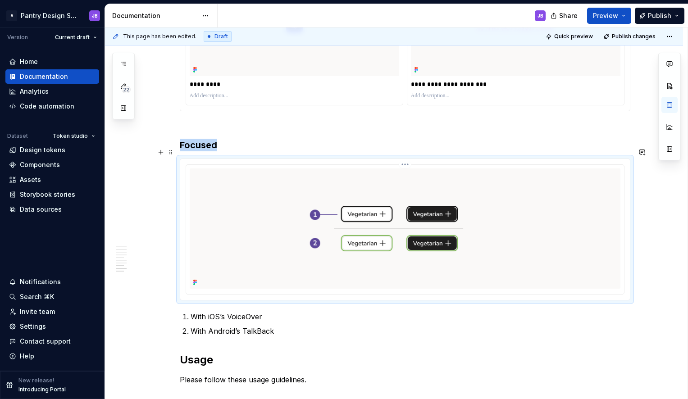
scroll to position [2628, 0]
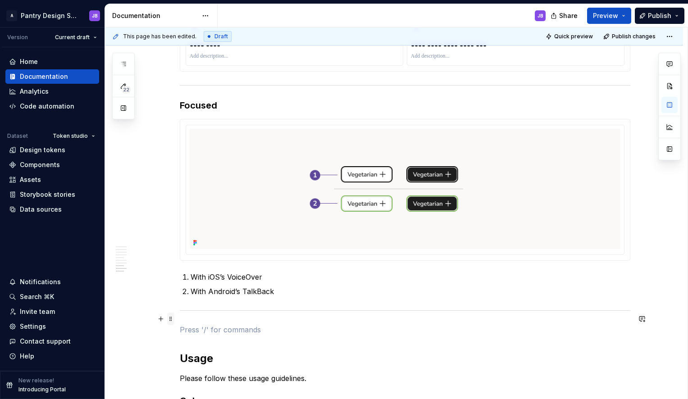
click at [171, 322] on span at bounding box center [170, 319] width 7 height 13
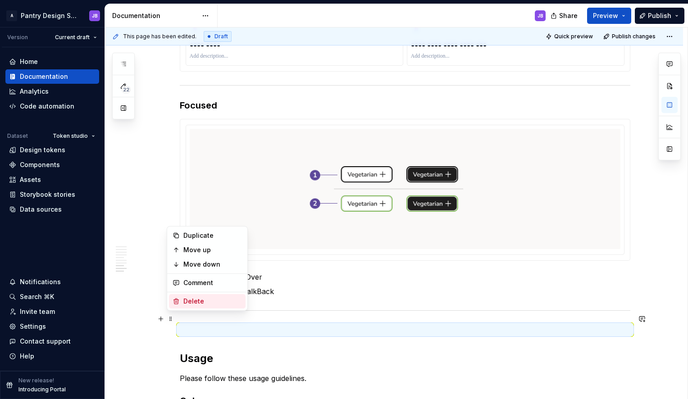
click at [194, 298] on div "Delete" at bounding box center [212, 301] width 59 height 9
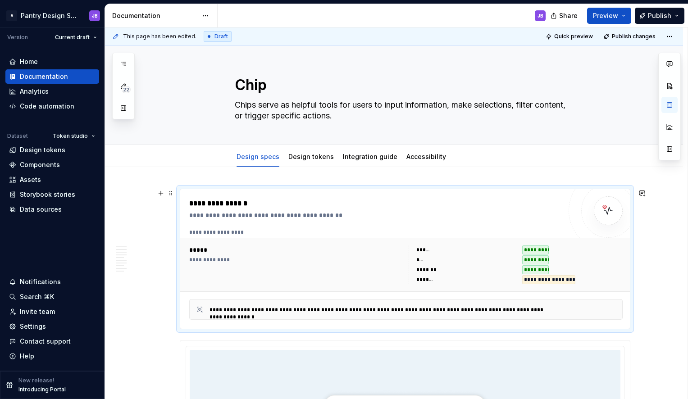
click at [231, 260] on div "**********" at bounding box center [296, 259] width 214 height 7
click at [642, 37] on span "Publish changes" at bounding box center [634, 36] width 44 height 7
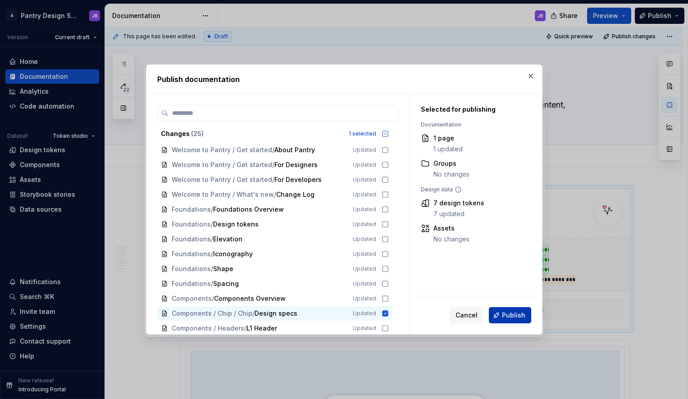
click at [514, 314] on span "Publish" at bounding box center [513, 315] width 23 height 9
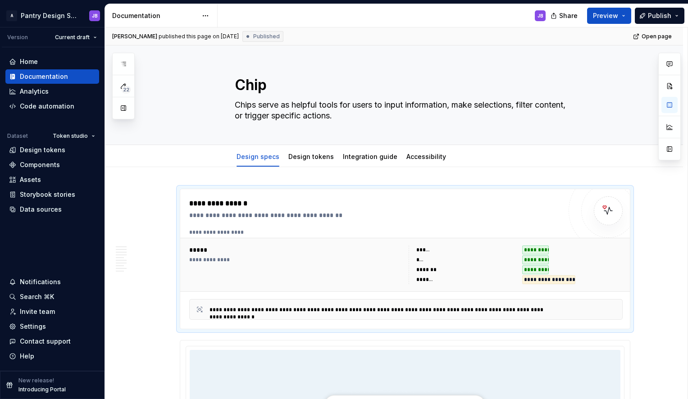
type textarea "*"
